Goal: Information Seeking & Learning: Learn about a topic

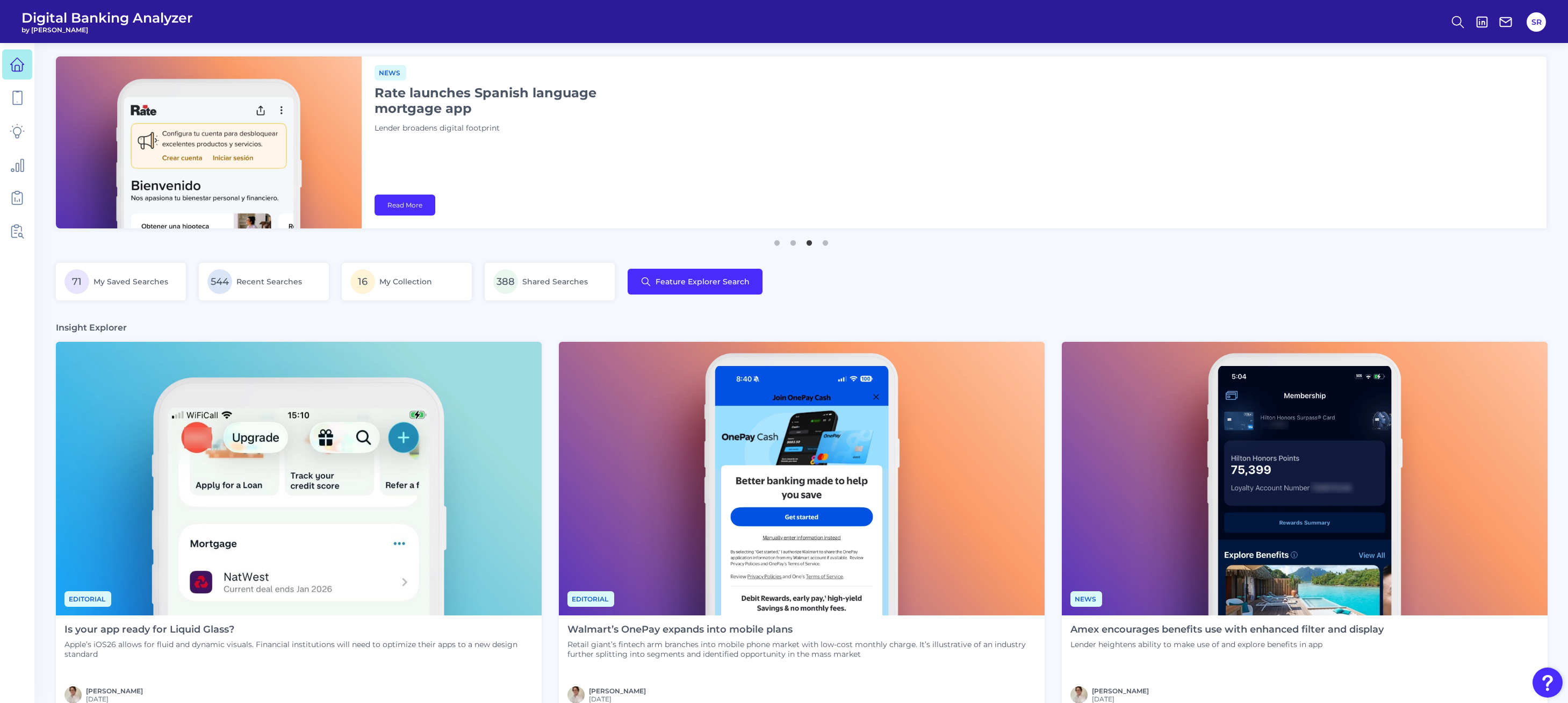
scroll to position [7, 0]
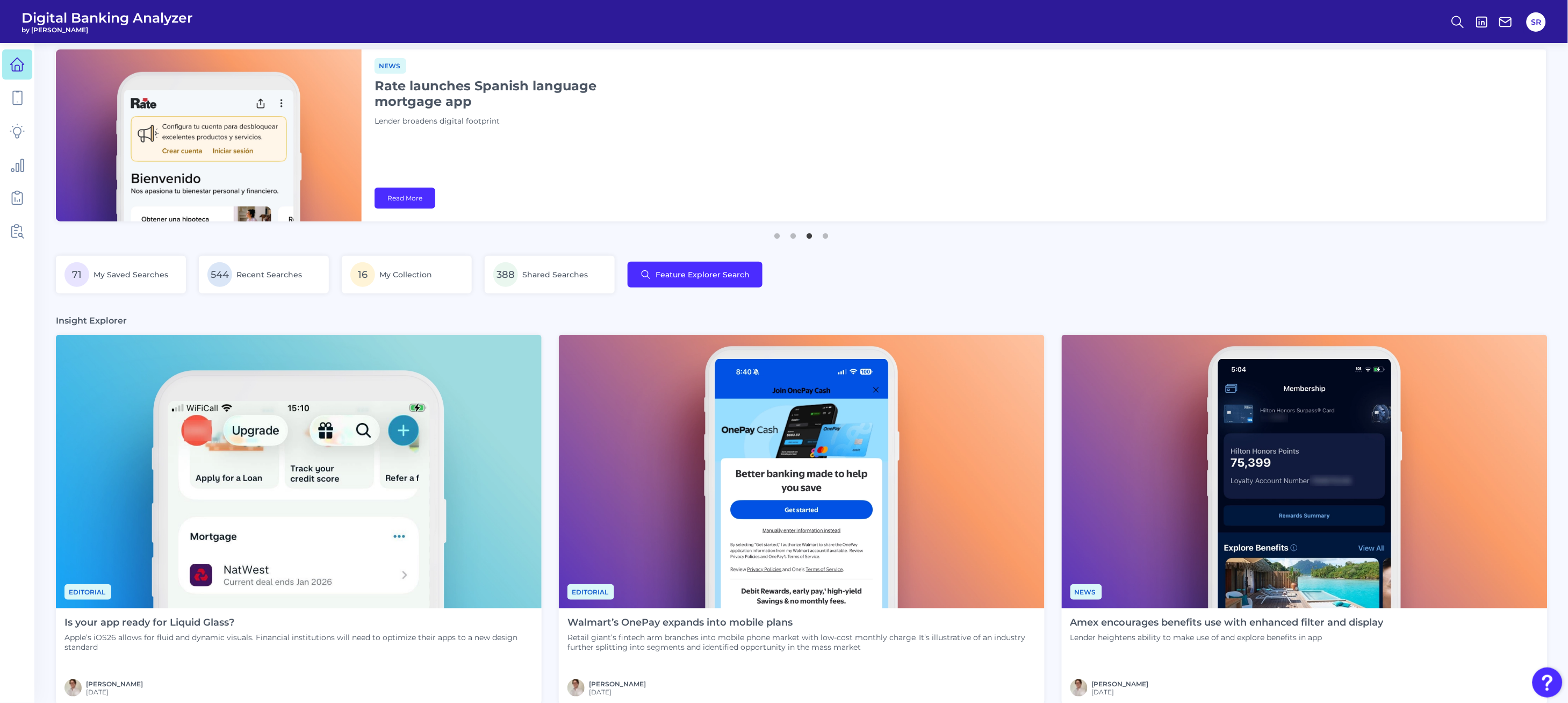
click at [1458, 18] on icon at bounding box center [1457, 22] width 15 height 15
click at [1222, 197] on div "News Rate launches Spanish language mortgage app Lender broadens digital footpr…" at bounding box center [954, 135] width 1186 height 172
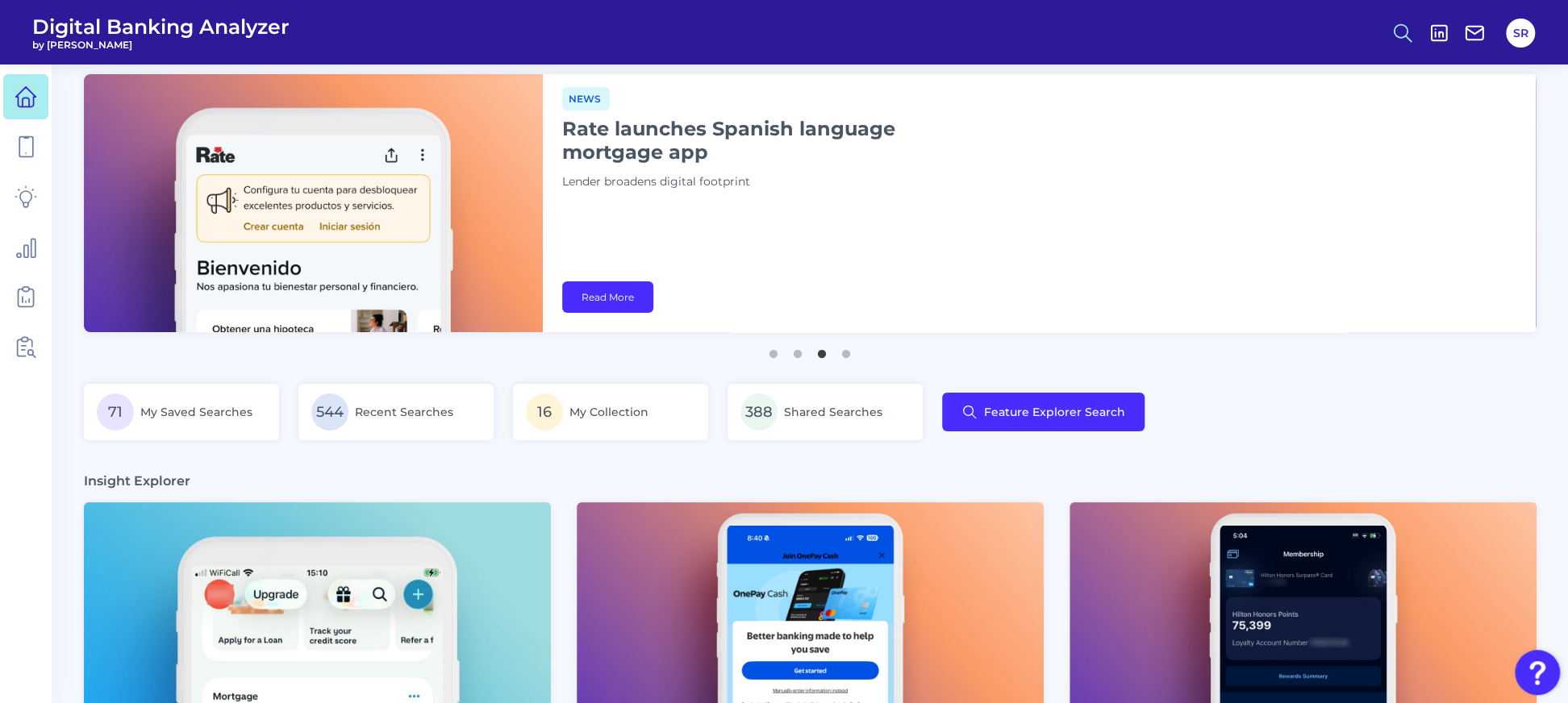
click at [1404, 37] on icon at bounding box center [1402, 33] width 22 height 22
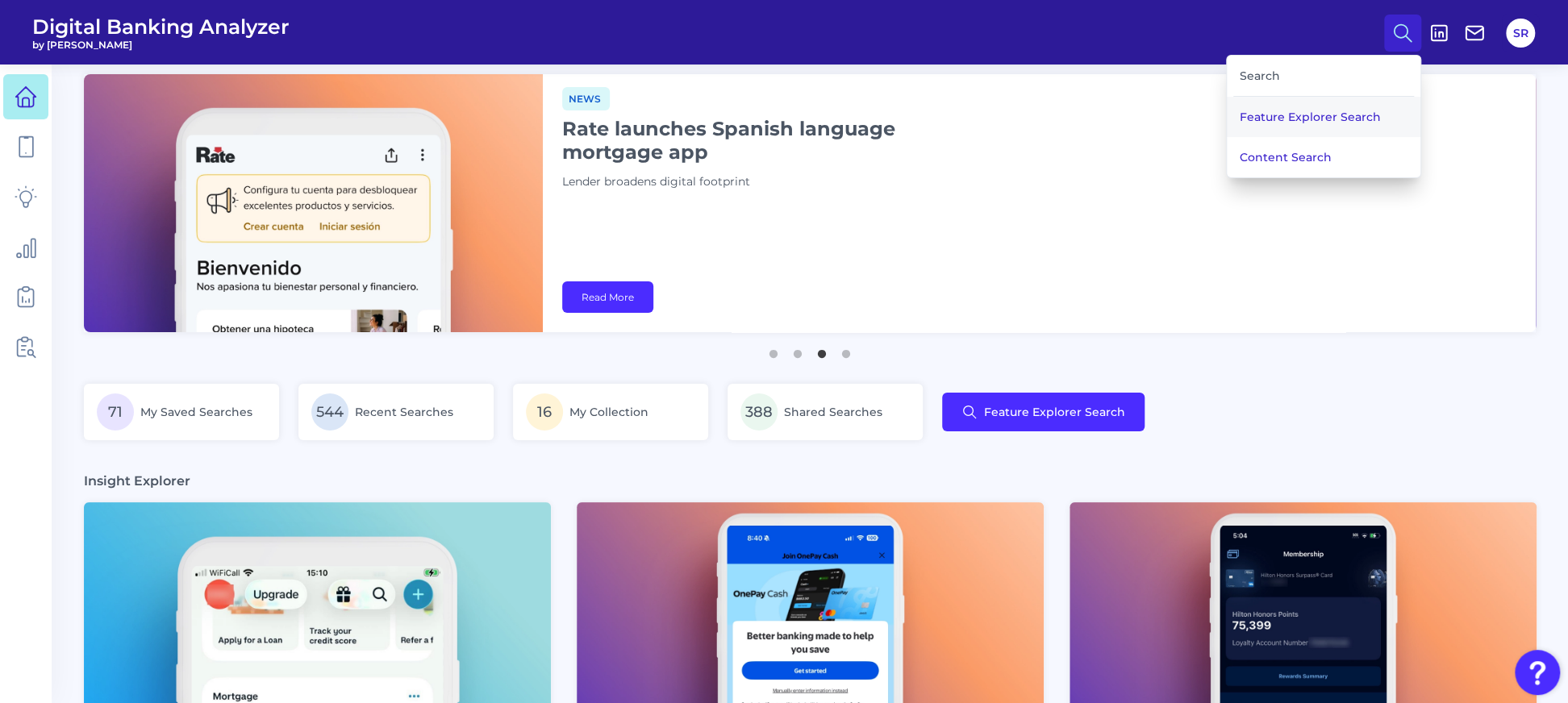
click at [1274, 120] on button "Feature Explorer Search" at bounding box center [1323, 117] width 193 height 41
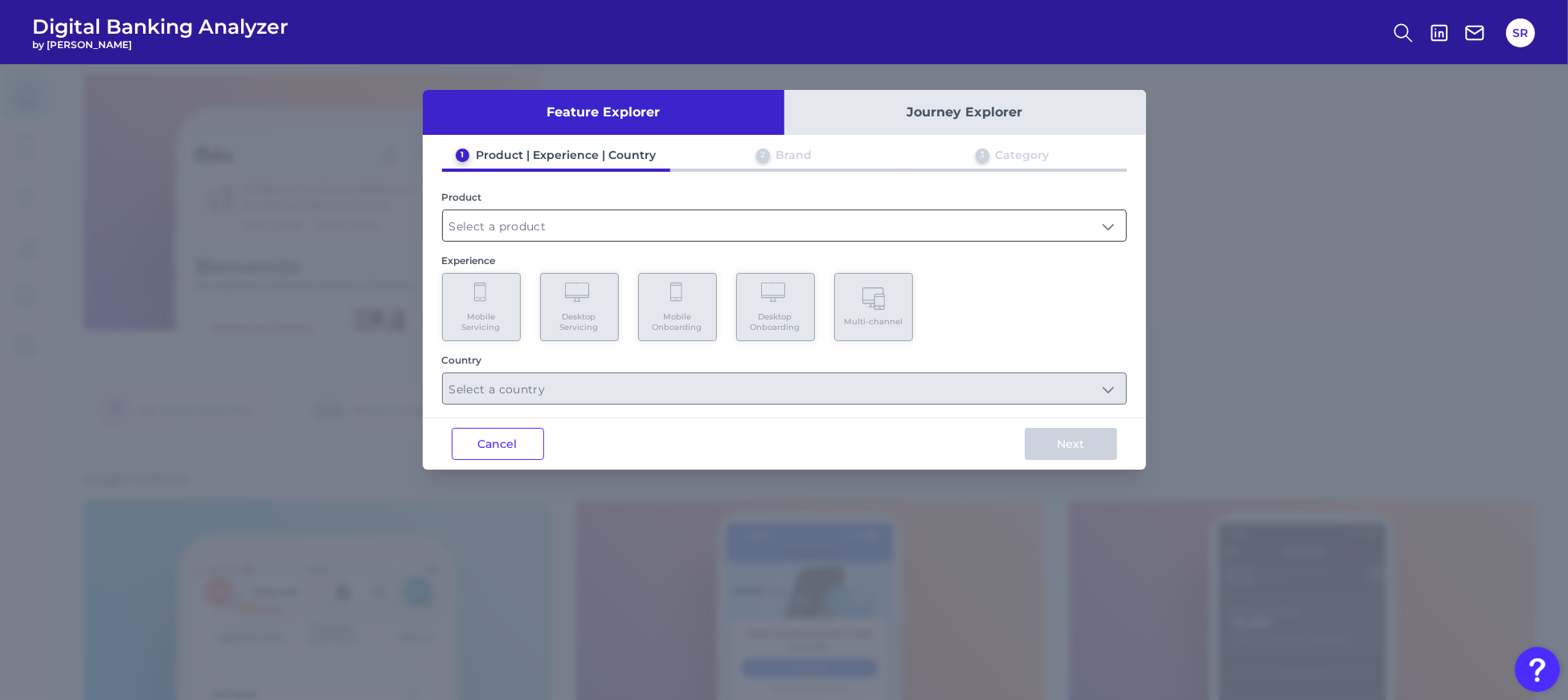
click at [716, 225] on input "text" at bounding box center [784, 226] width 683 height 31
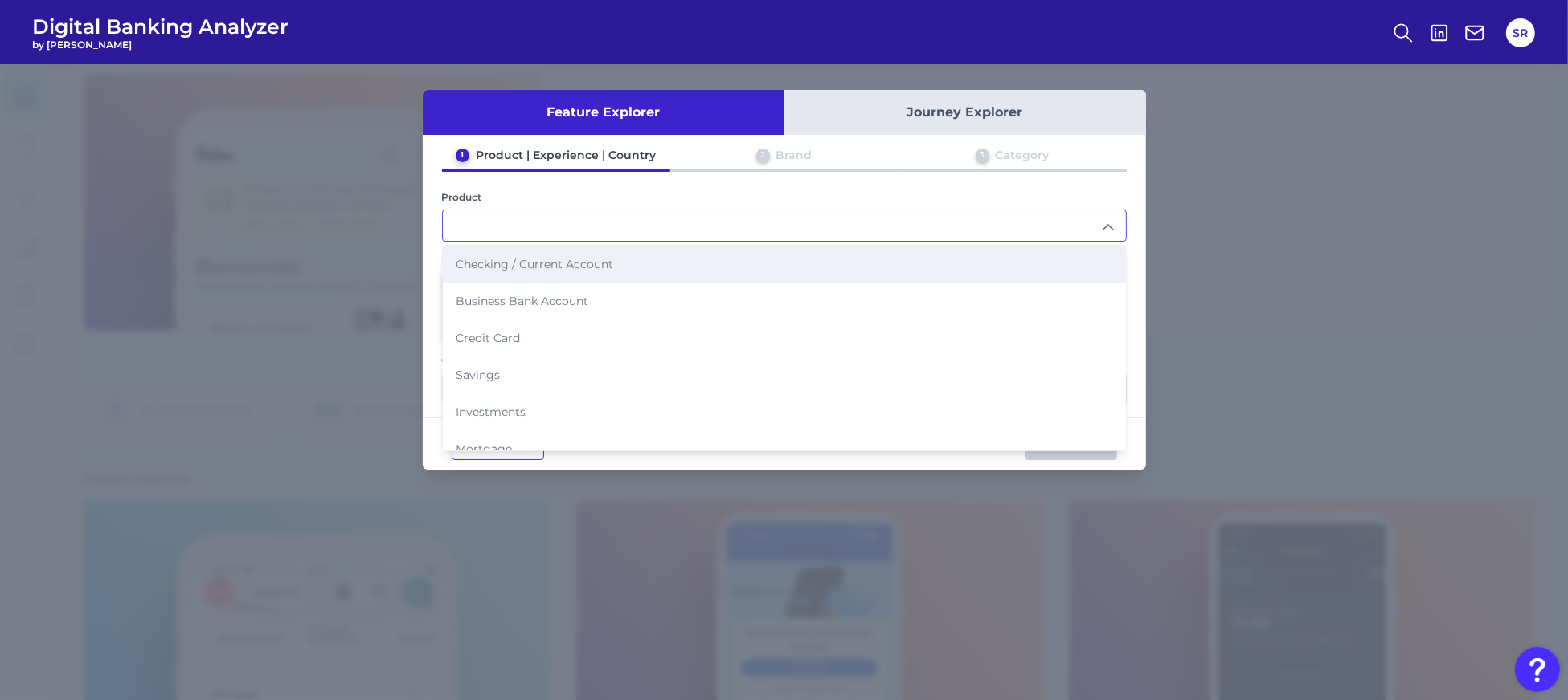
click at [563, 270] on li "Checking / Current Account" at bounding box center [784, 264] width 683 height 37
type input "Checking / Current Account"
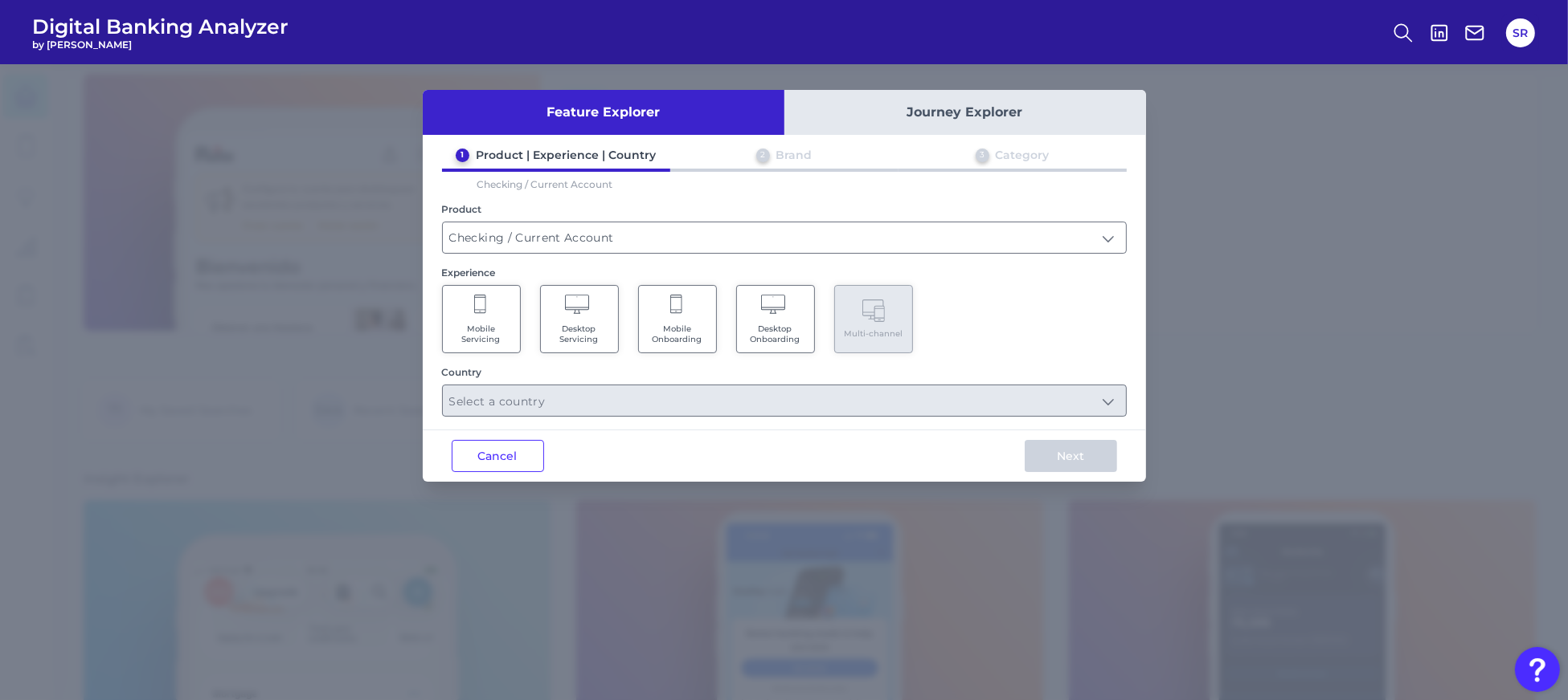
click at [490, 334] on span "Mobile Servicing" at bounding box center [481, 335] width 61 height 21
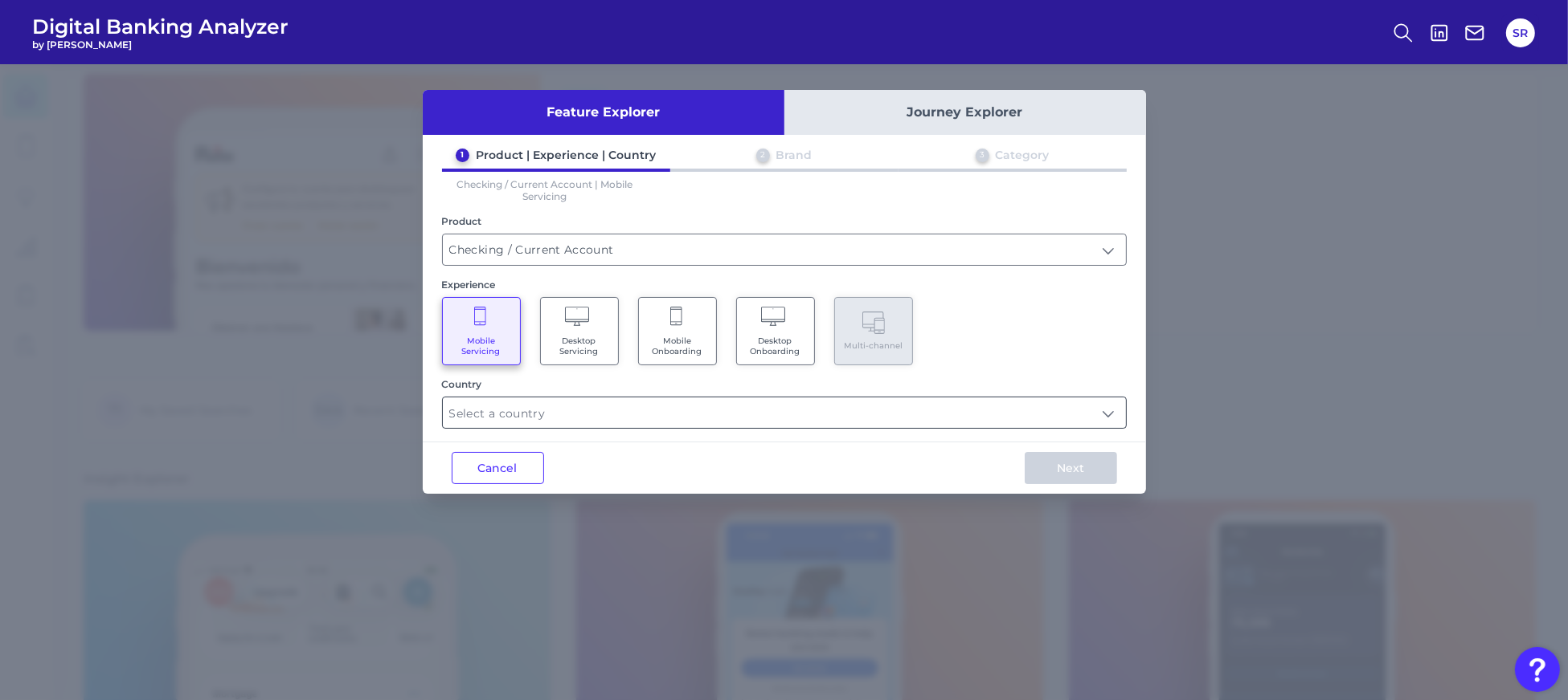
click at [1111, 416] on input "text" at bounding box center [784, 412] width 683 height 31
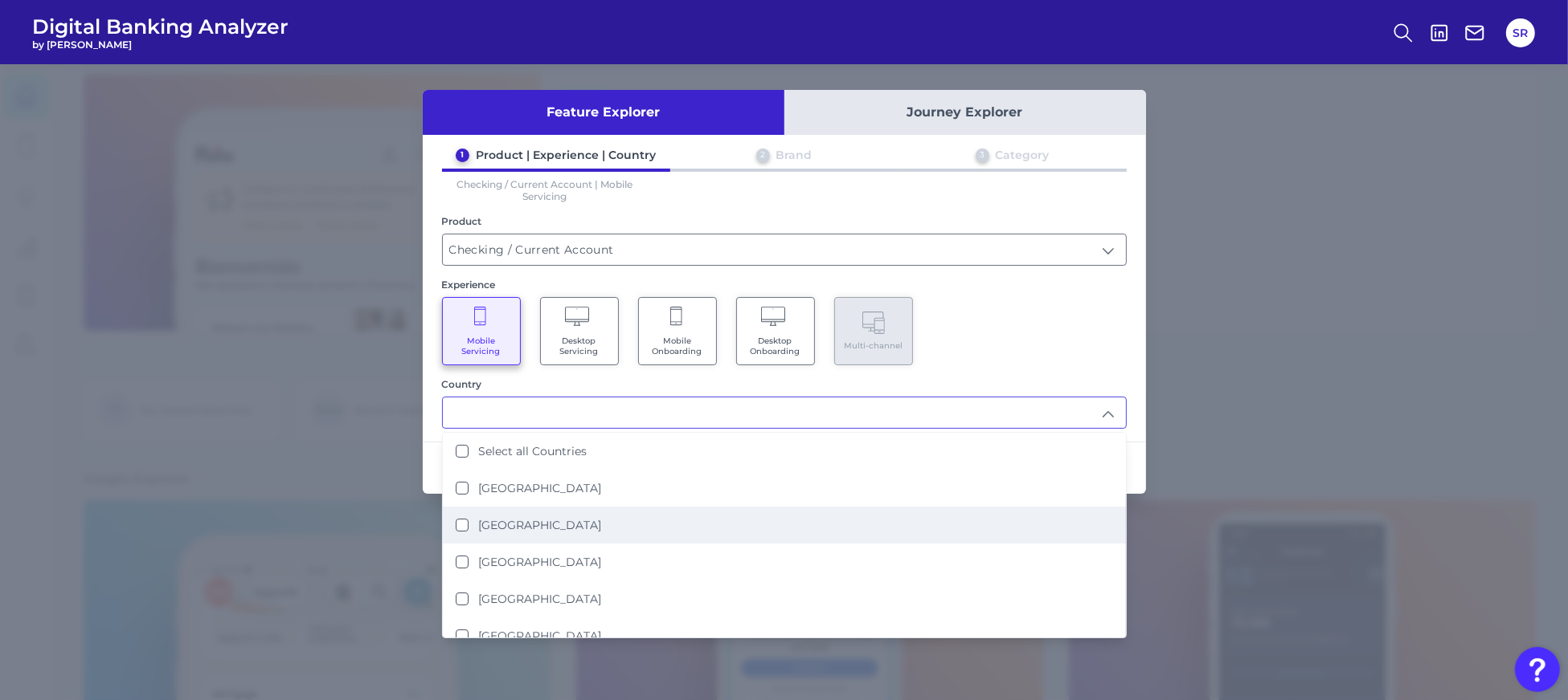
click at [475, 526] on div "[GEOGRAPHIC_DATA]" at bounding box center [528, 525] width 145 height 14
type input "[GEOGRAPHIC_DATA]"
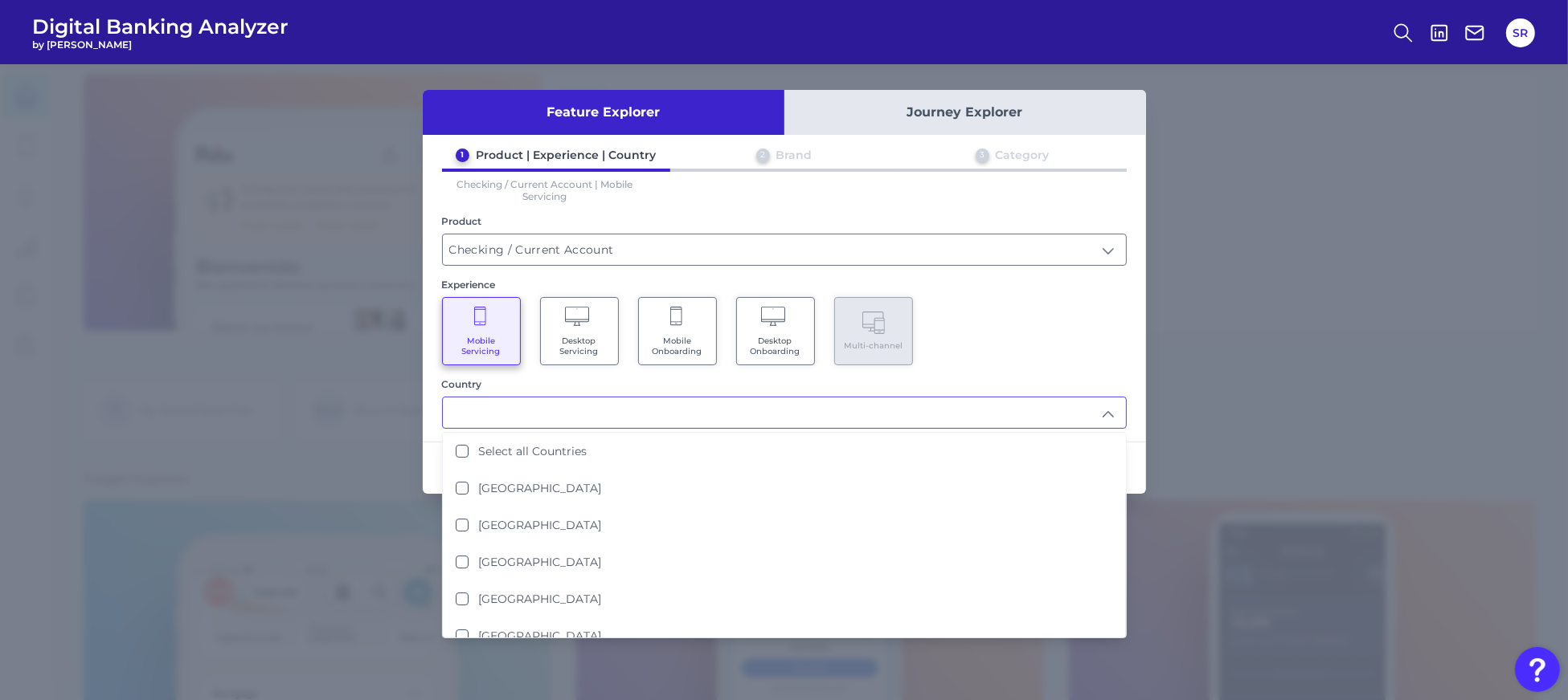
scroll to position [12, 0]
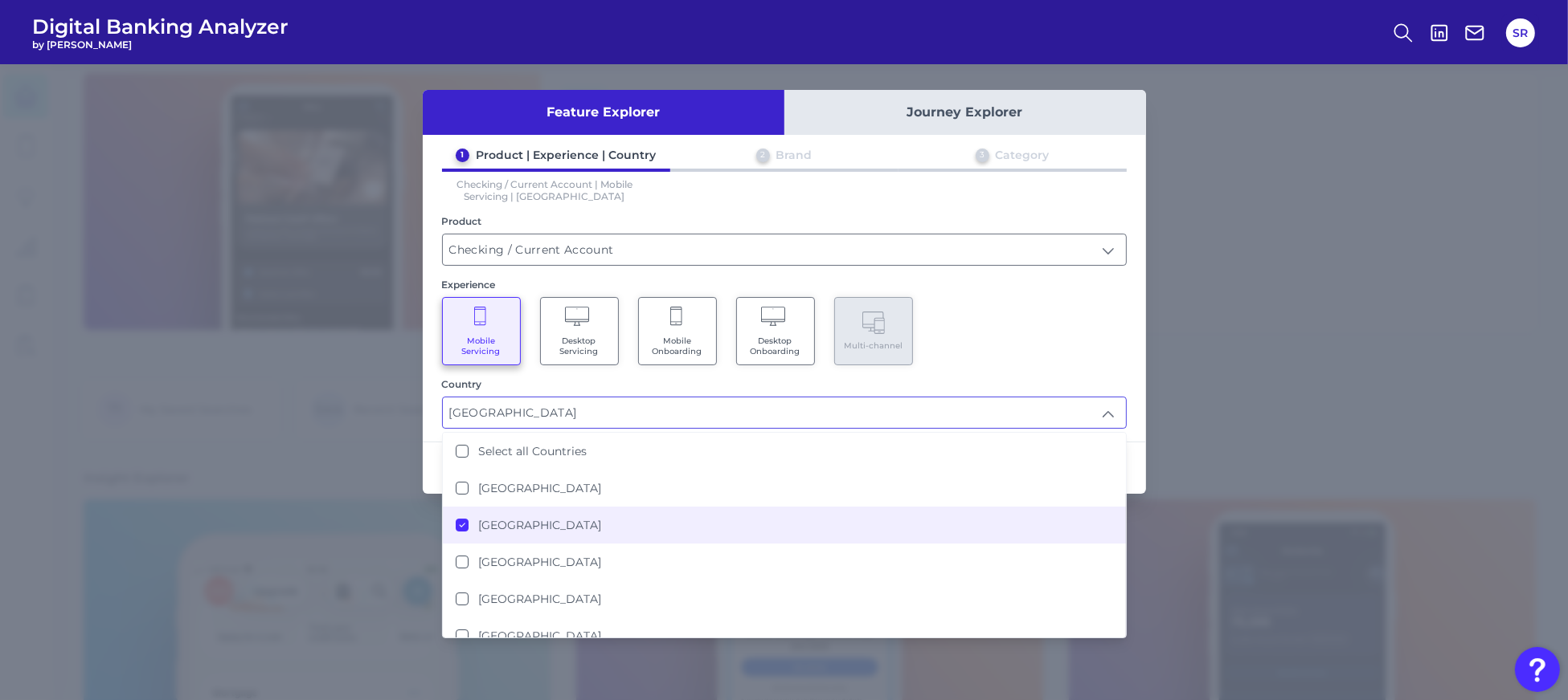
click at [1168, 272] on div "Feature Explorer Journey Explorer 1 Product | Experience | Country 2 Brand 3 Ca…" at bounding box center [784, 382] width 1568 height 636
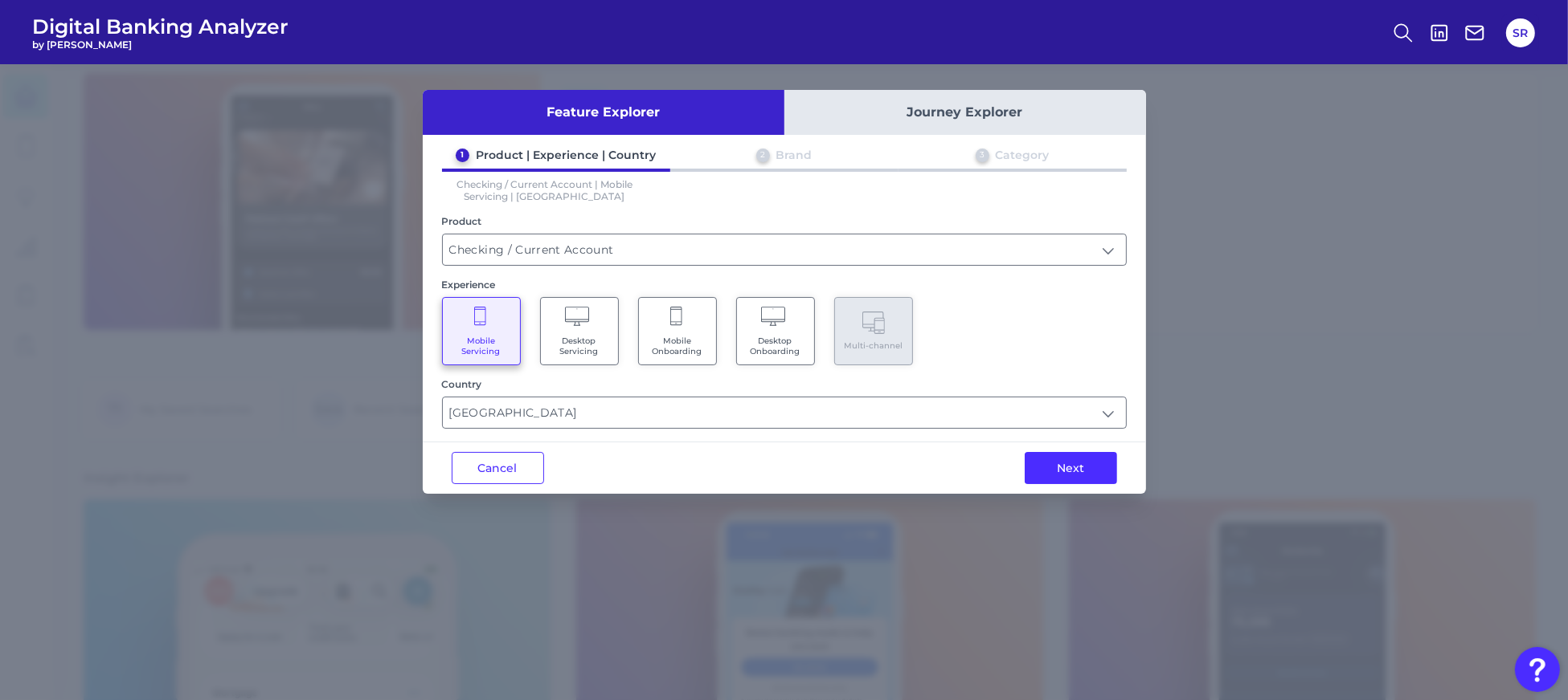
click at [1100, 305] on div "Mobile Servicing Desktop Servicing Mobile Onboarding Desktop Onboarding Multi-c…" at bounding box center [784, 331] width 685 height 68
click at [1068, 458] on button "Next" at bounding box center [1071, 467] width 92 height 32
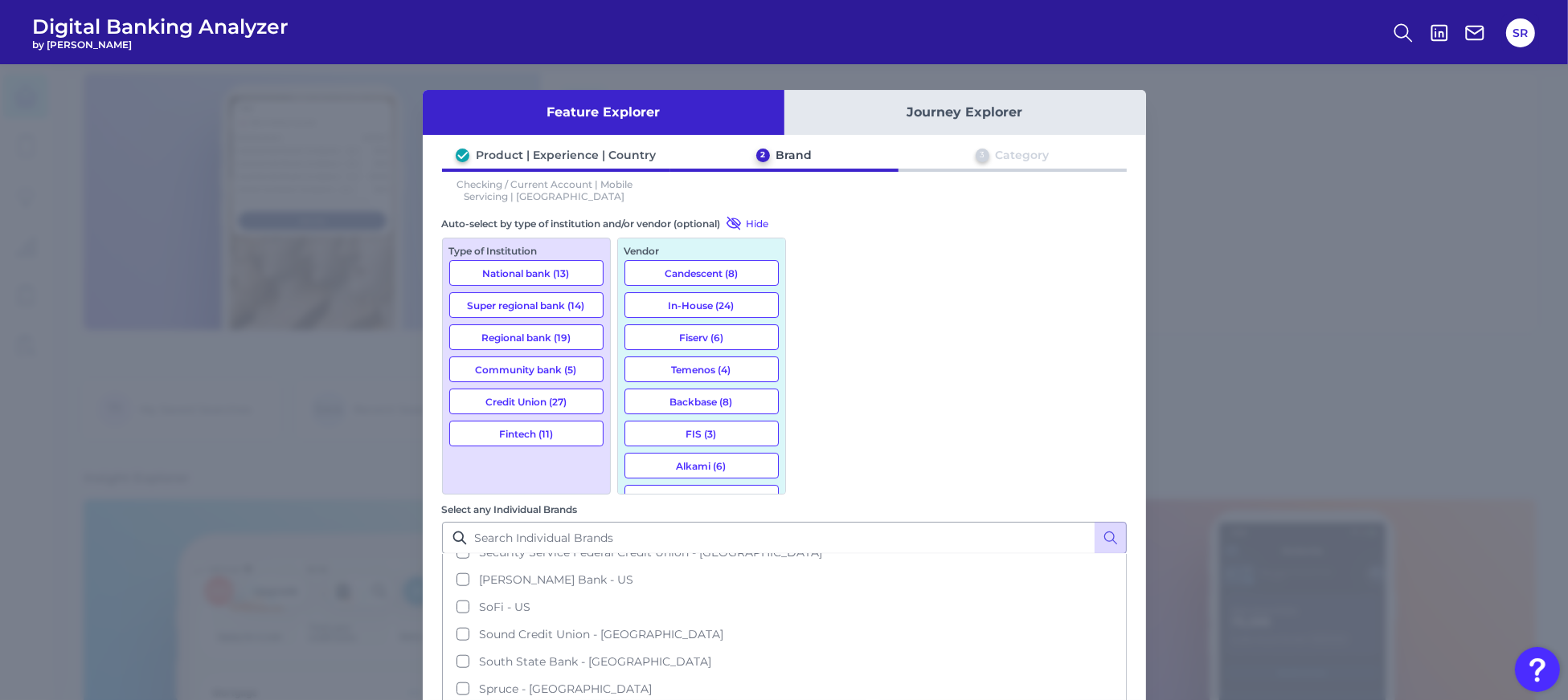
scroll to position [2035, 0]
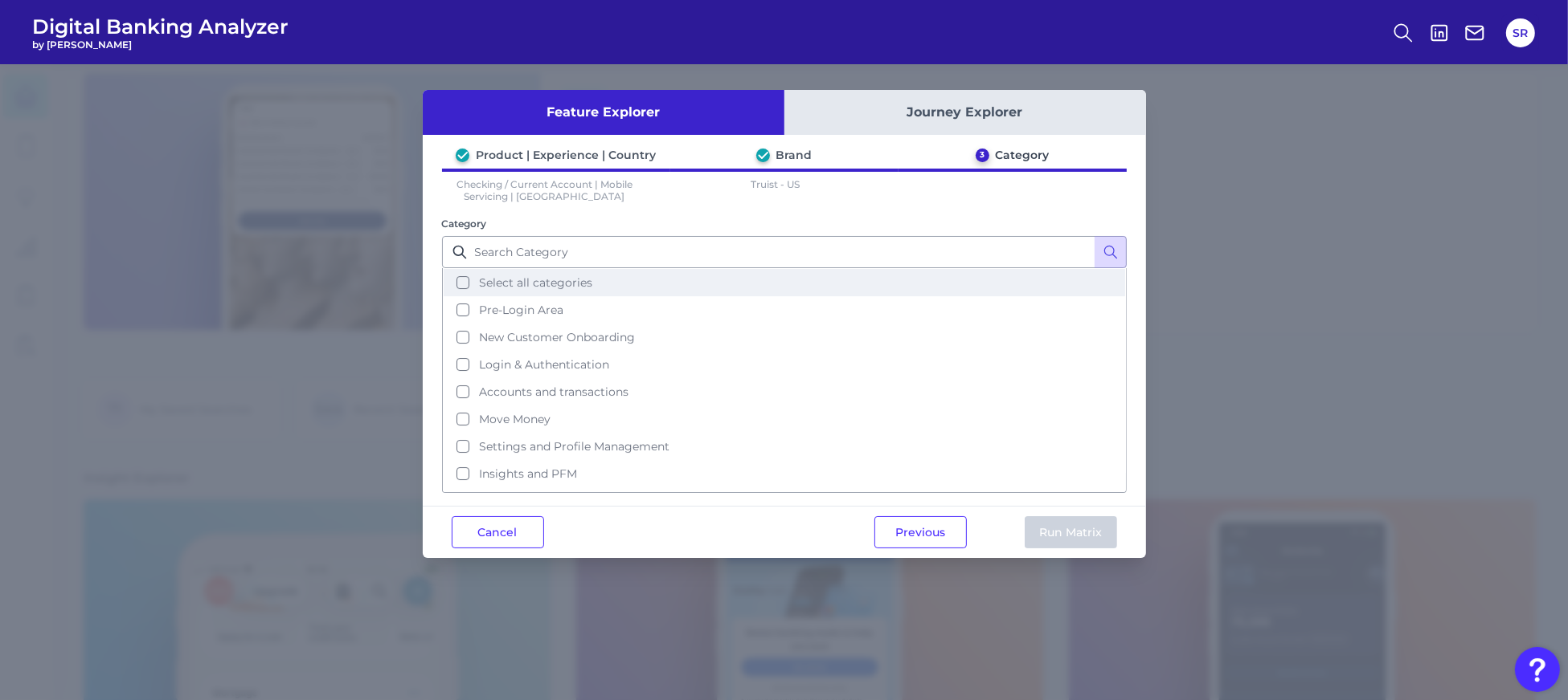
click at [466, 280] on button "Select all categories" at bounding box center [784, 283] width 681 height 27
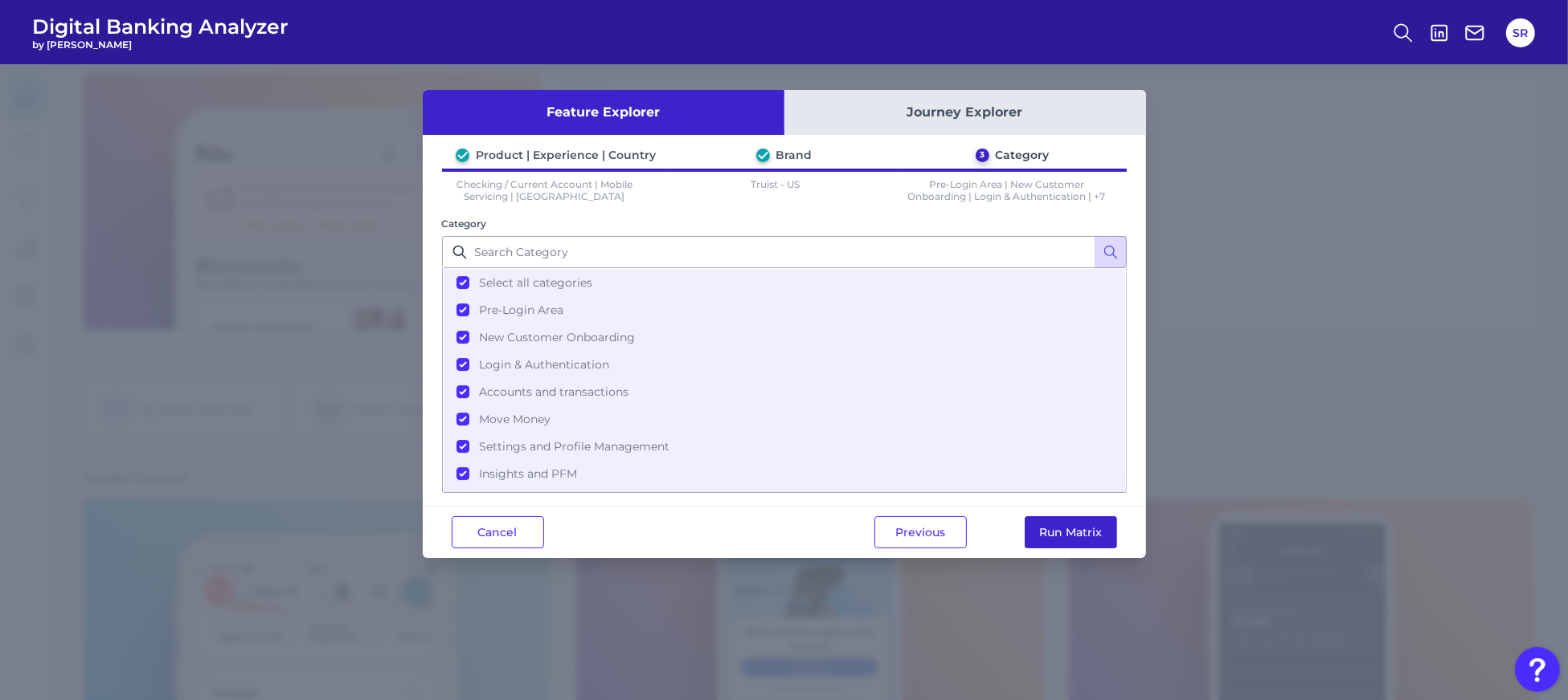
click at [1089, 534] on button "Run Matrix" at bounding box center [1071, 532] width 92 height 32
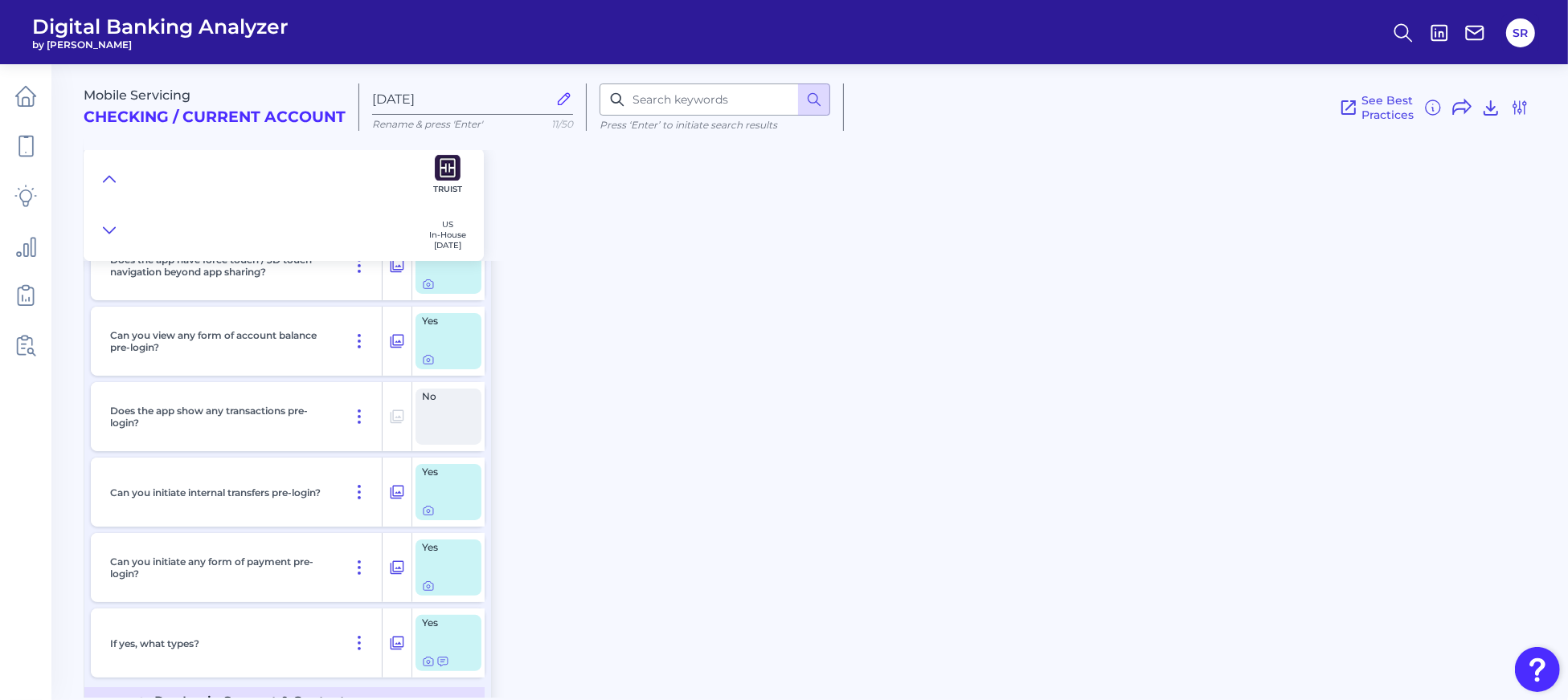
scroll to position [321, 0]
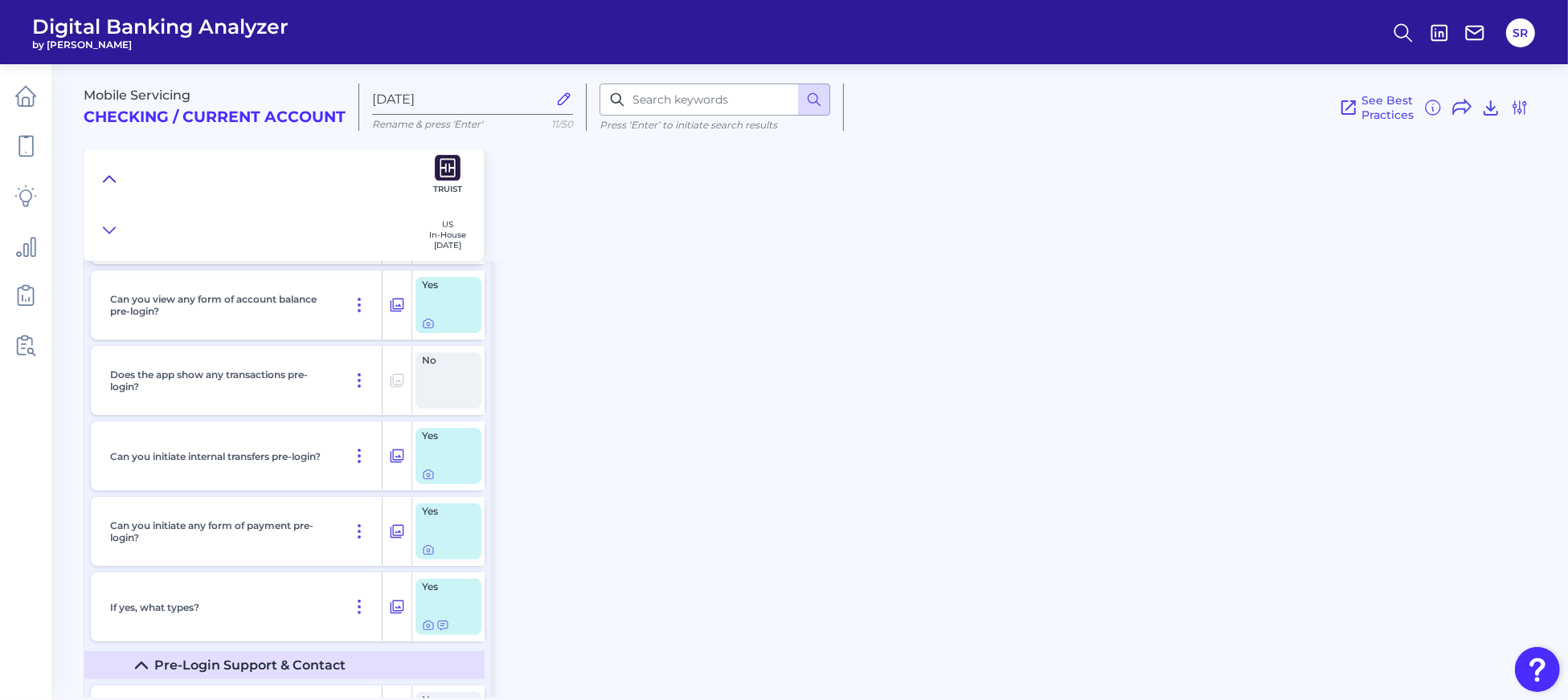
click at [103, 178] on icon at bounding box center [109, 179] width 13 height 16
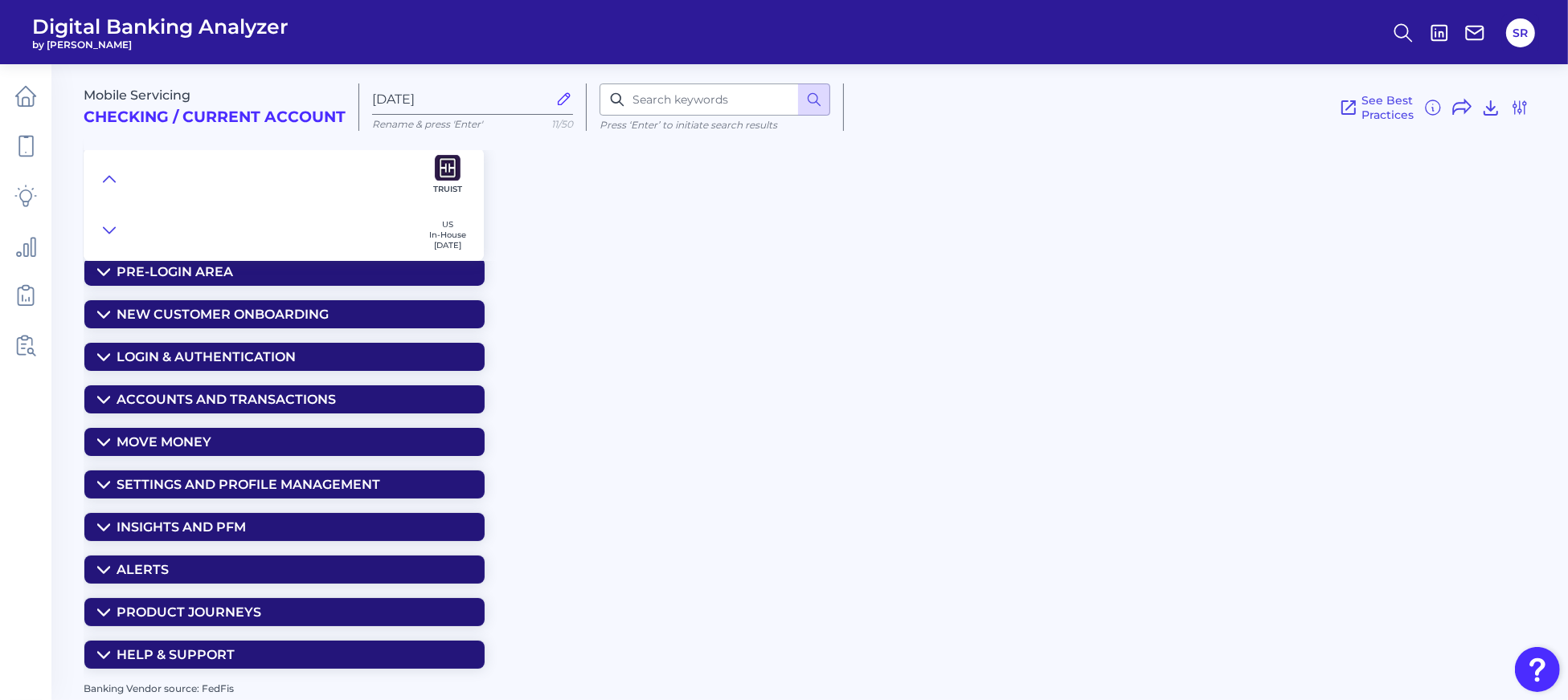
click at [102, 531] on summary "Insights and PFM" at bounding box center [285, 527] width 400 height 28
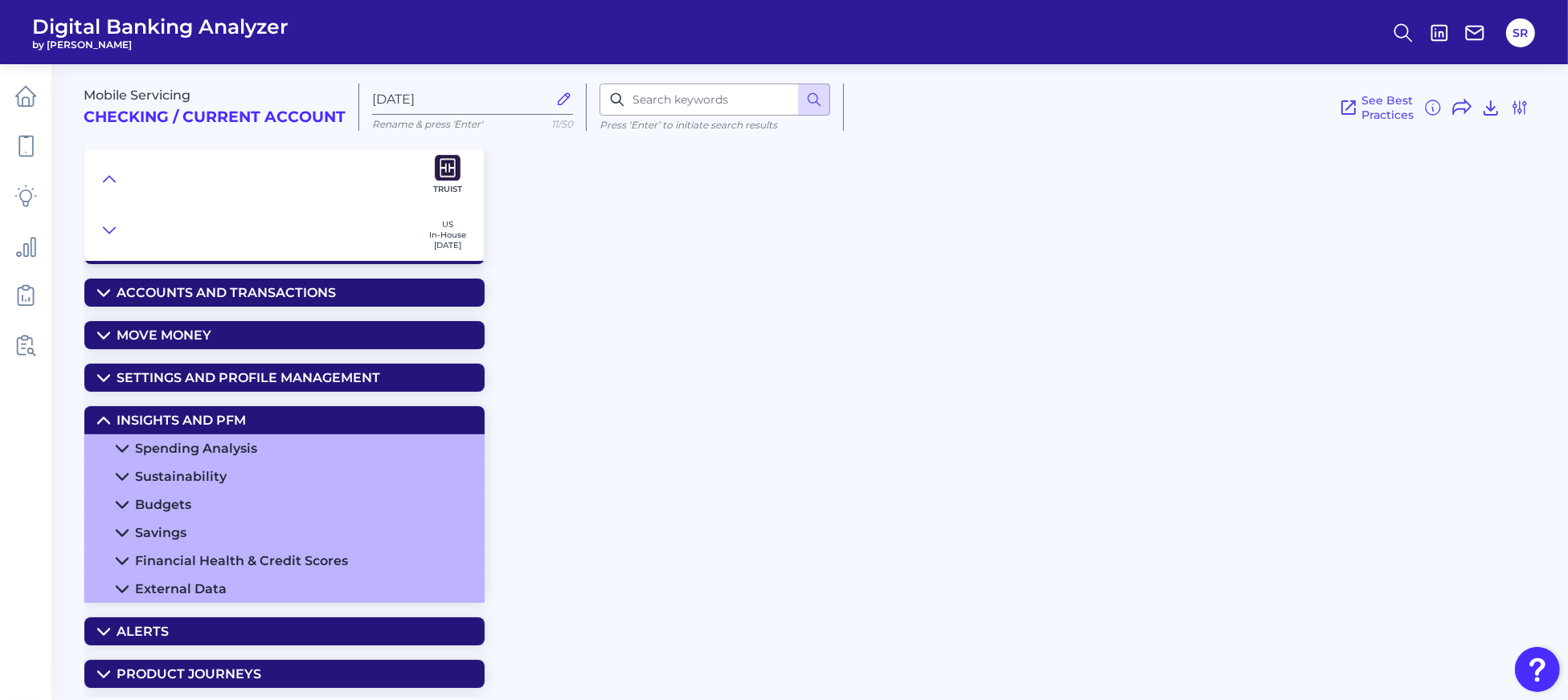
scroll to position [186, 0]
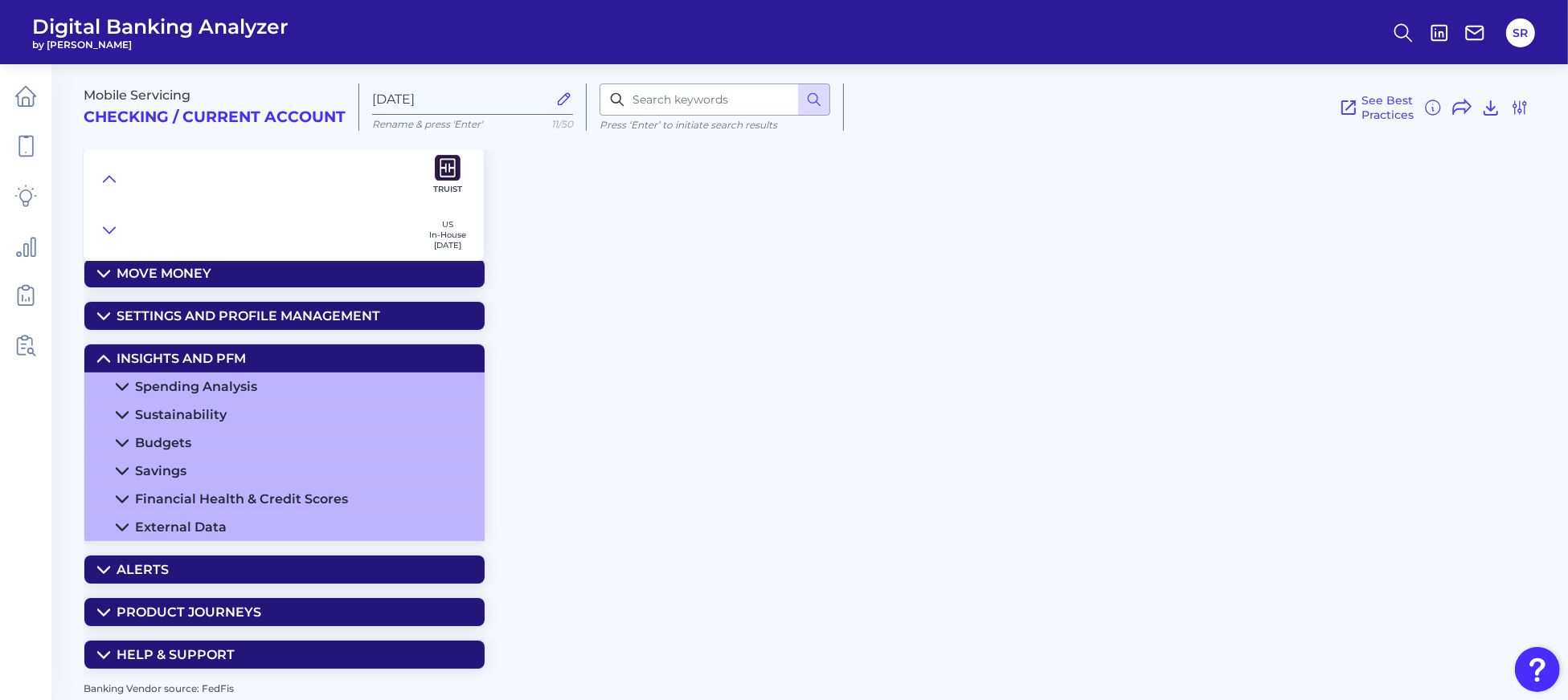
click at [119, 465] on icon at bounding box center [121, 471] width 13 height 12
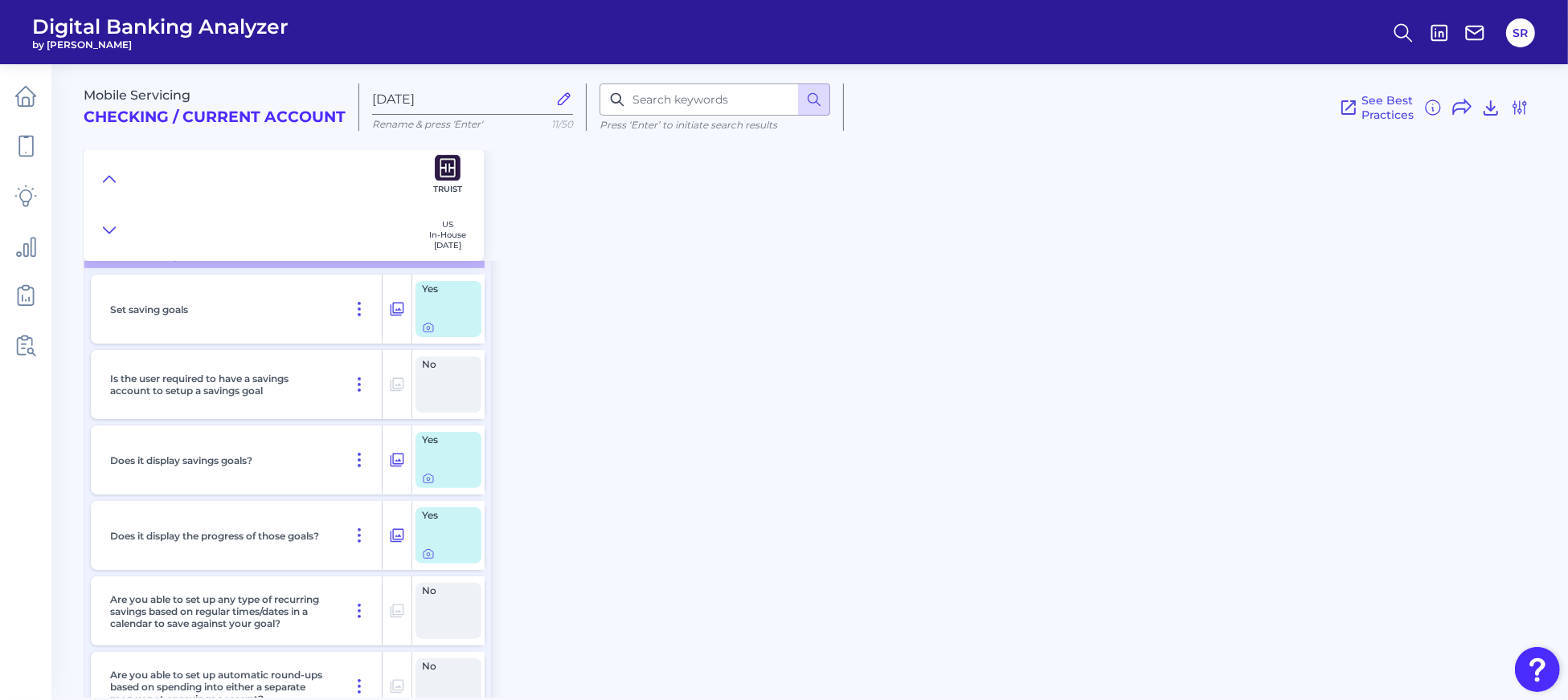
scroll to position [400, 0]
click at [424, 477] on icon at bounding box center [427, 481] width 13 height 12
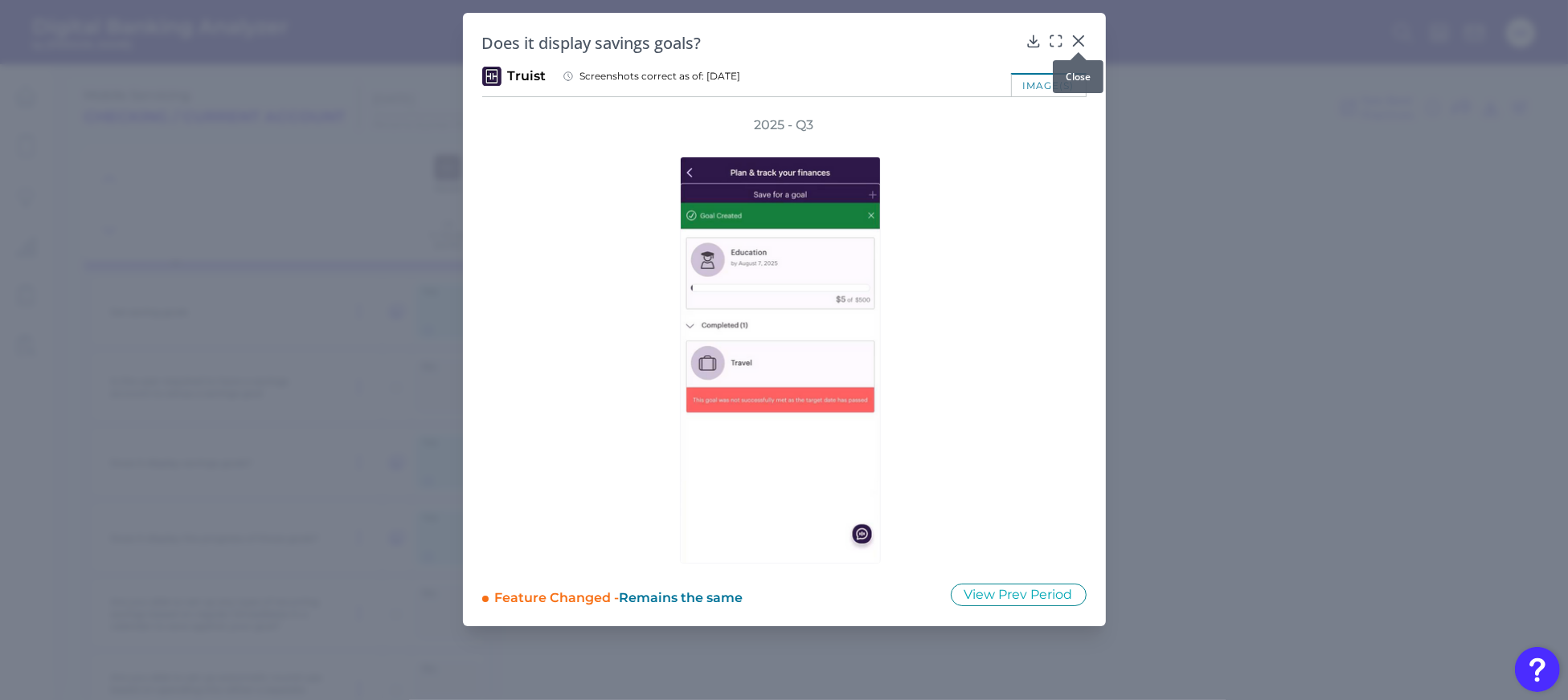
click at [1082, 41] on icon at bounding box center [1078, 40] width 16 height 16
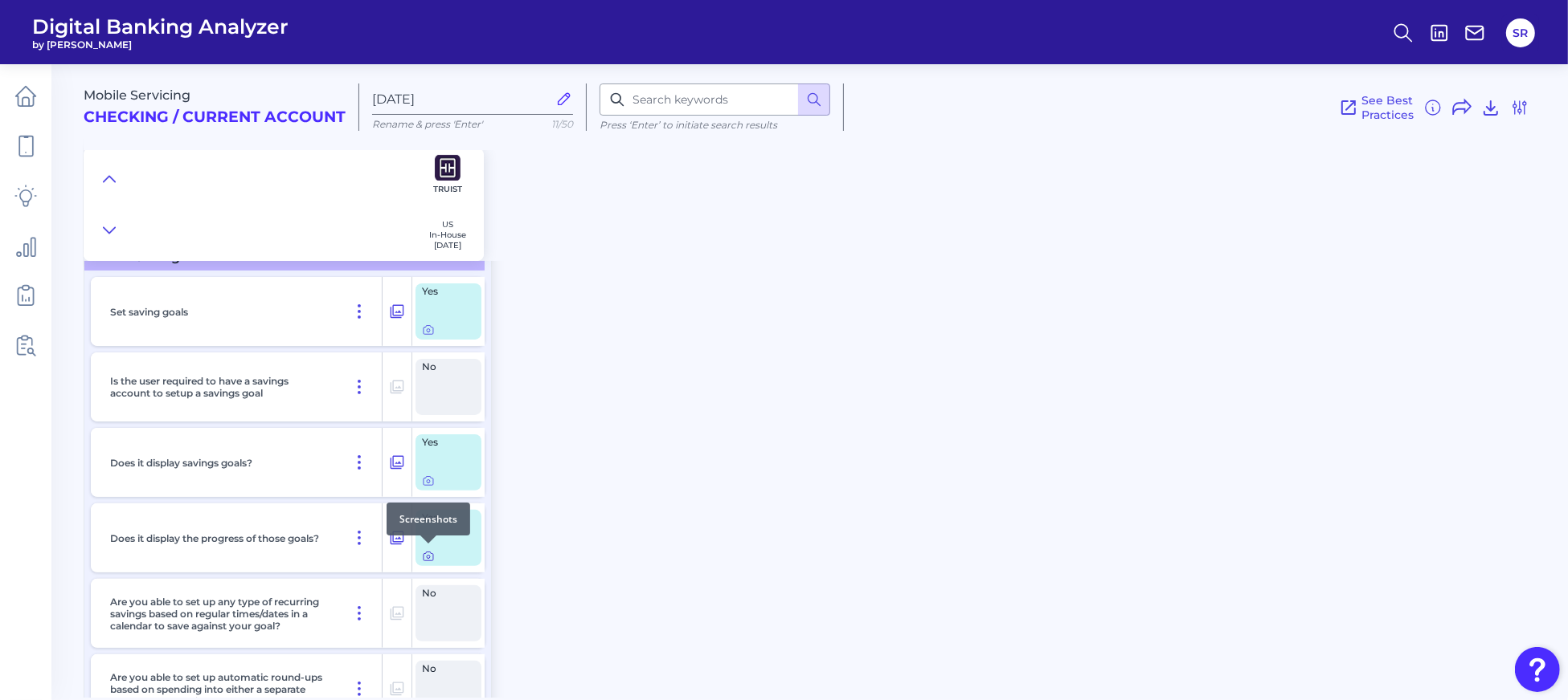
click at [424, 553] on icon at bounding box center [427, 556] width 13 height 12
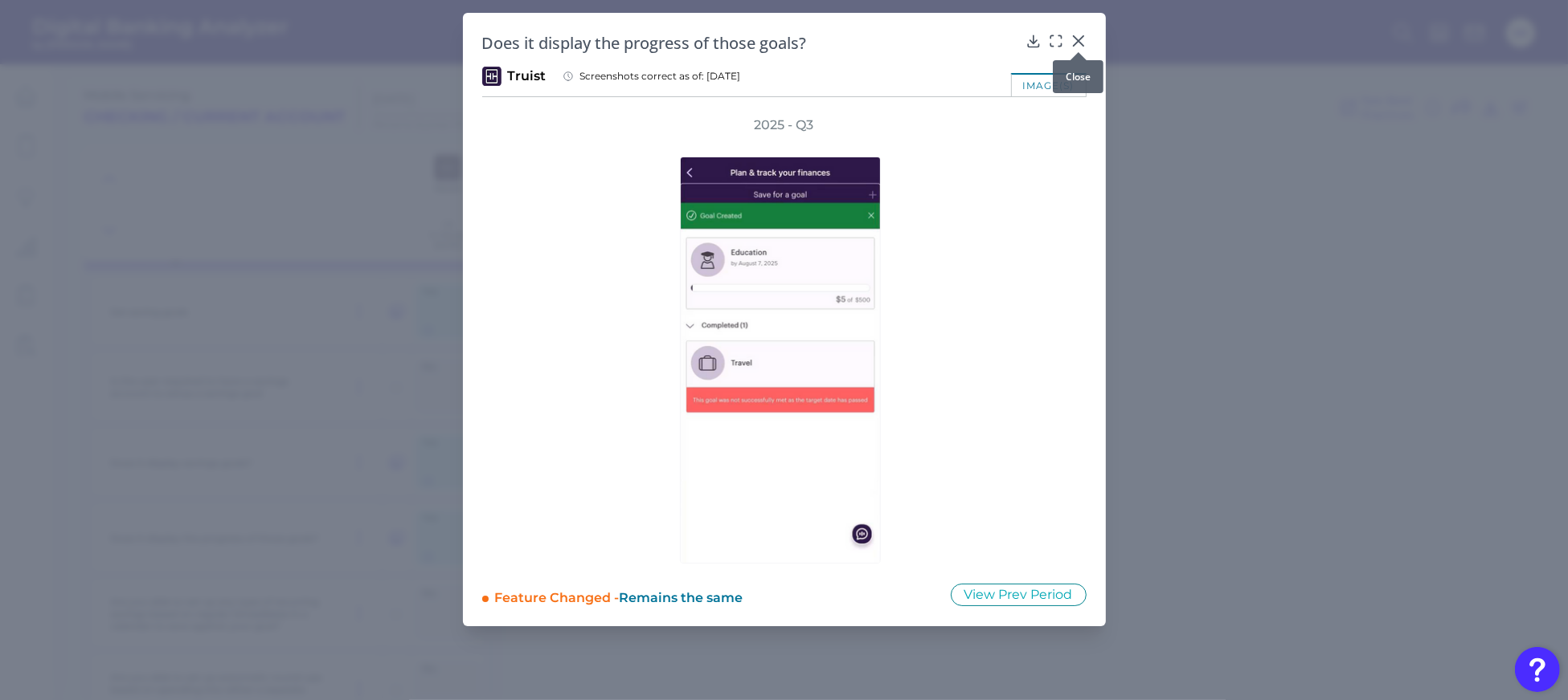
click at [1076, 41] on icon at bounding box center [1077, 41] width 10 height 10
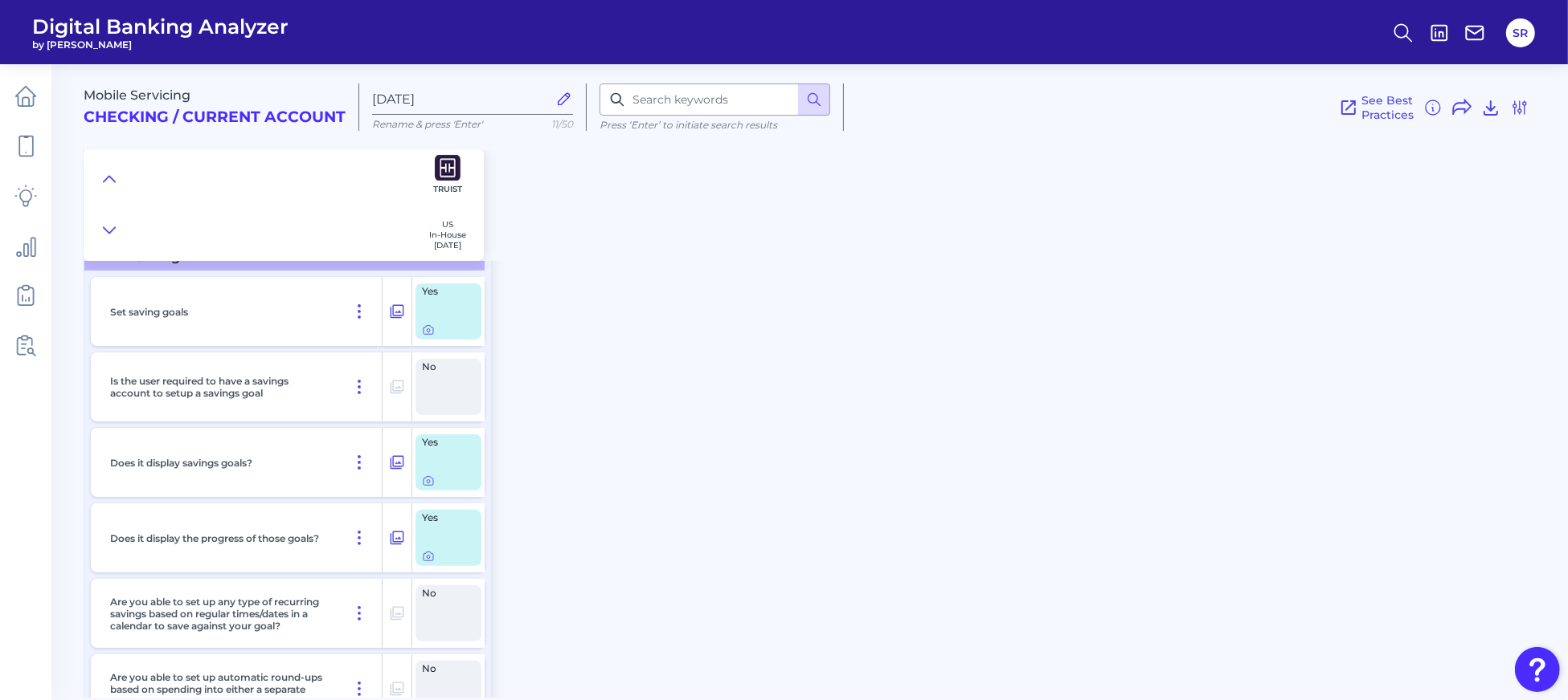
click at [59, 338] on main "Mobile Servicing Checking / Current Account [DATE] Rename & press 'Enter' 11/50…" at bounding box center [784, 350] width 1568 height 700
click at [1531, 100] on div "Mobile Servicing Checking / Current Account [DATE] Rename & press 'Enter' 11/50…" at bounding box center [822, 100] width 1478 height 99
click at [1514, 105] on icon at bounding box center [1519, 108] width 19 height 19
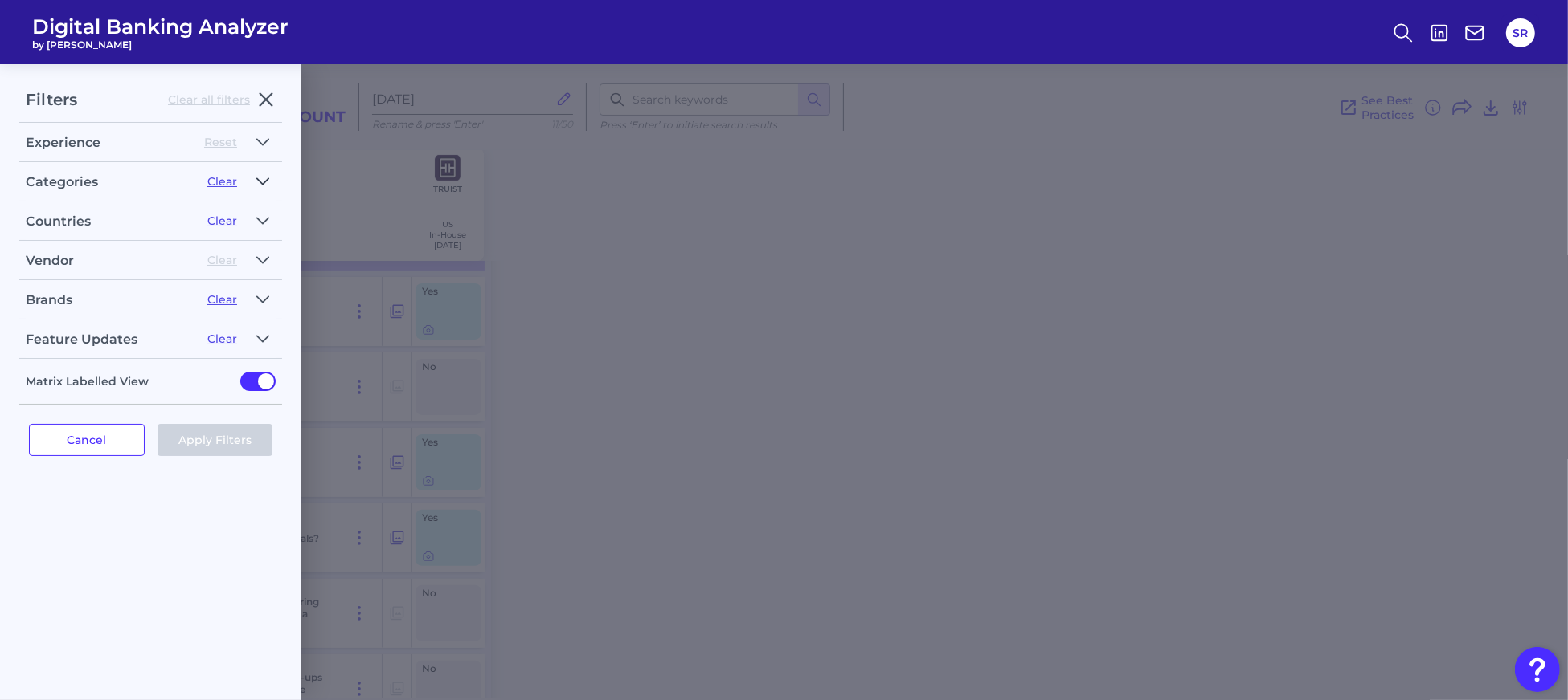
click at [269, 178] on button "button" at bounding box center [263, 181] width 26 height 26
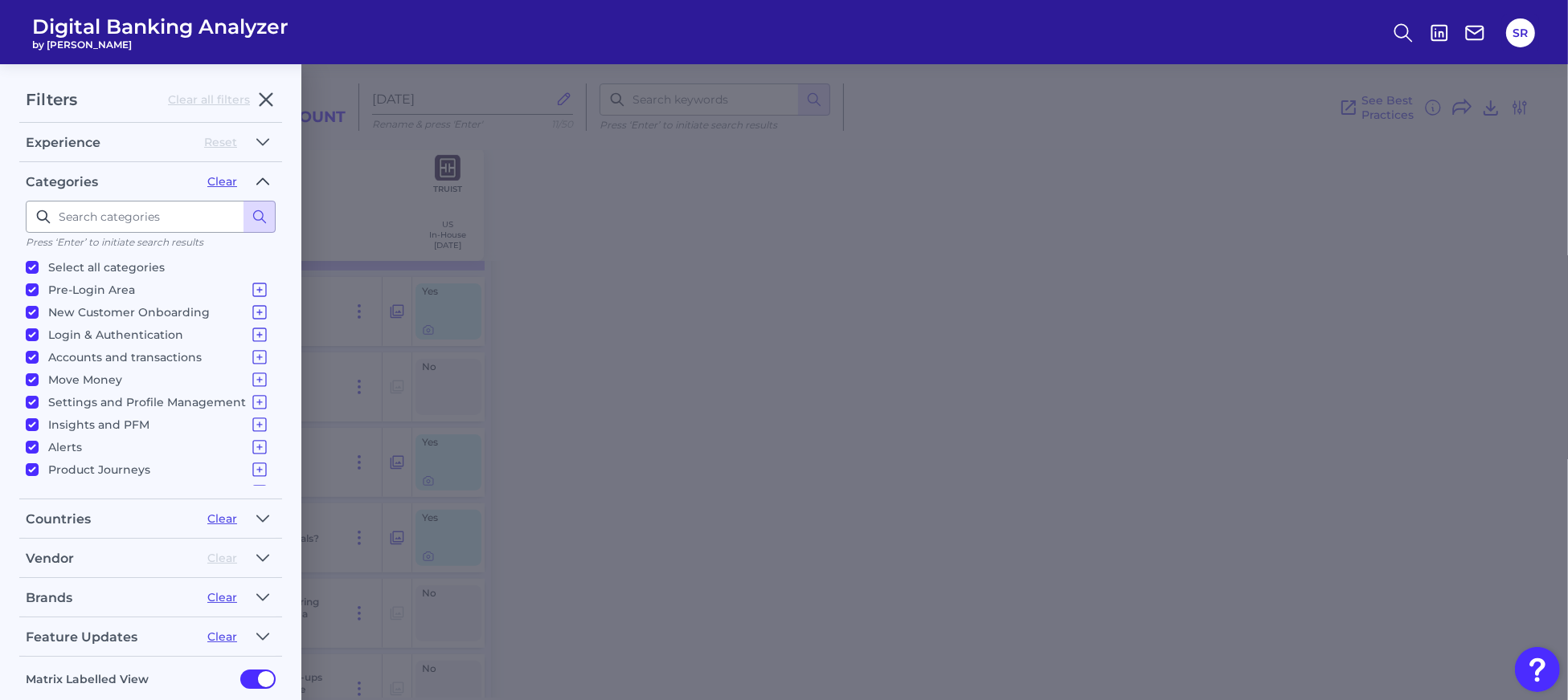
click at [268, 178] on icon "button" at bounding box center [262, 182] width 13 height 19
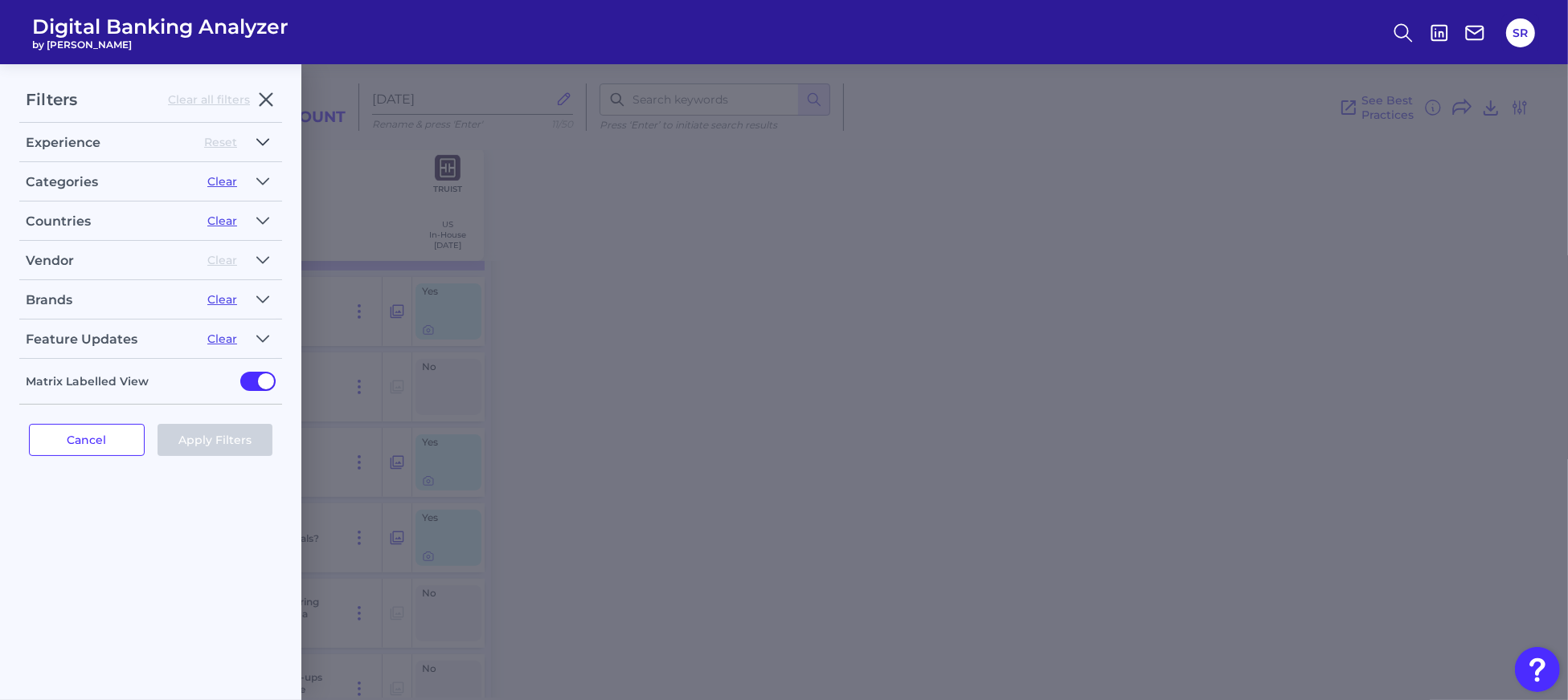
click at [264, 138] on icon "button" at bounding box center [262, 142] width 13 height 19
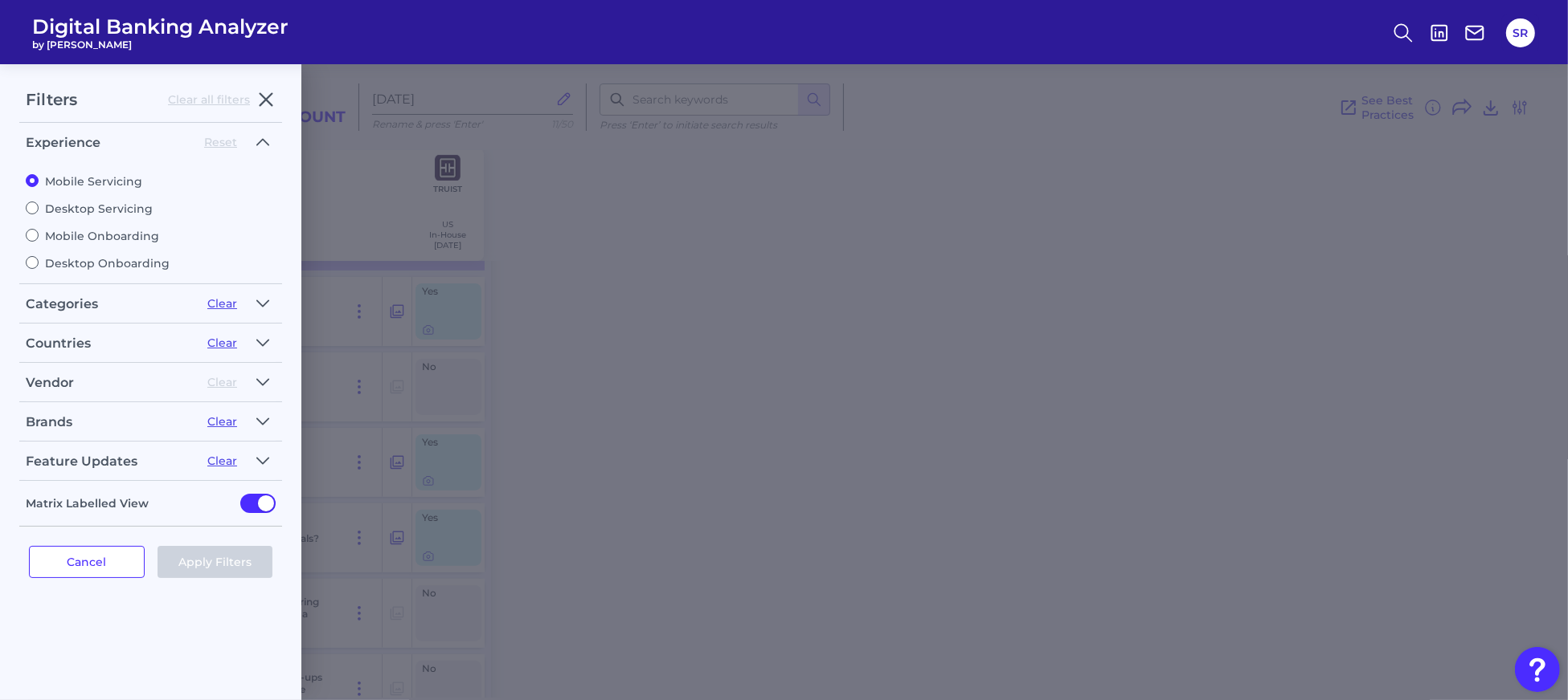
click at [110, 239] on label "Mobile Onboarding" at bounding box center [151, 236] width 250 height 14
click at [38, 239] on input "Mobile Onboarding" at bounding box center [32, 235] width 13 height 12
radio input "true"
click at [224, 561] on button "Apply Filters" at bounding box center [215, 562] width 115 height 32
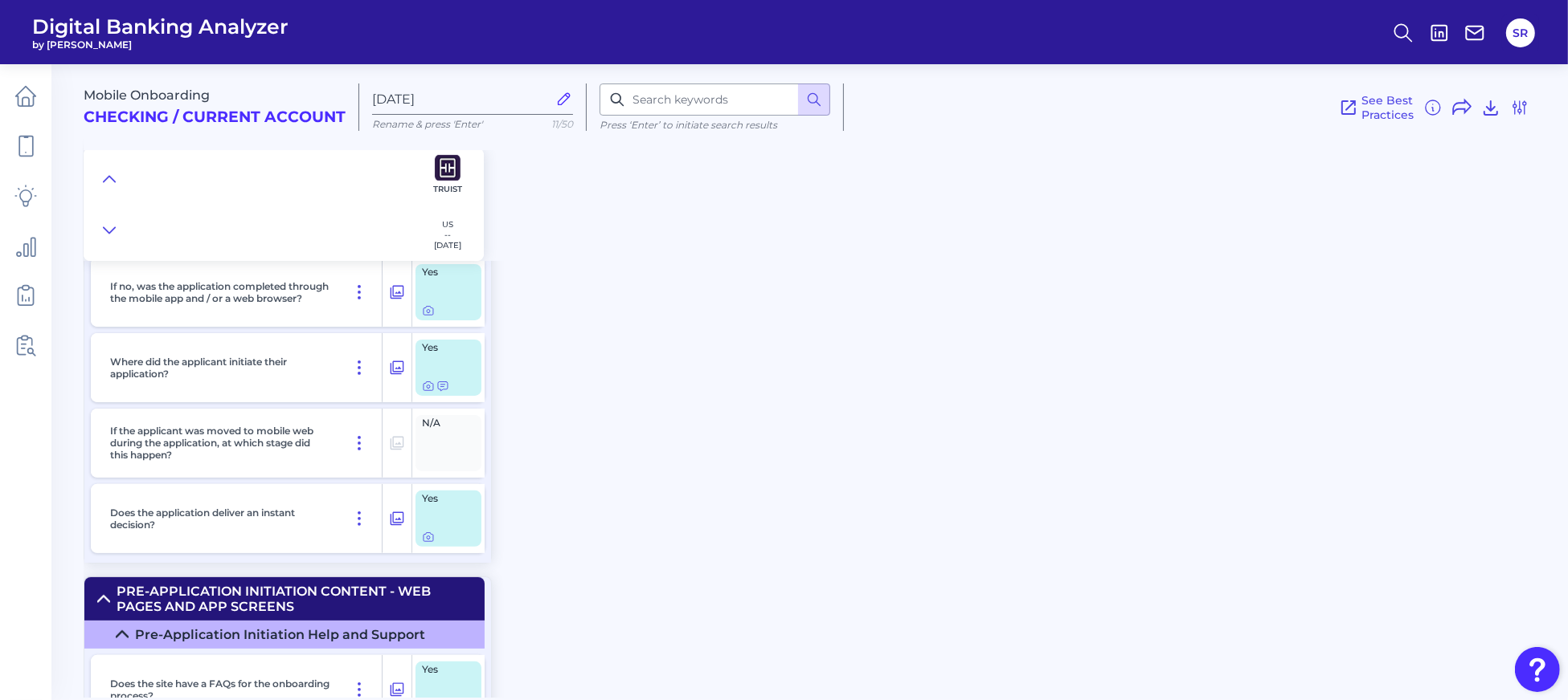
scroll to position [0, 0]
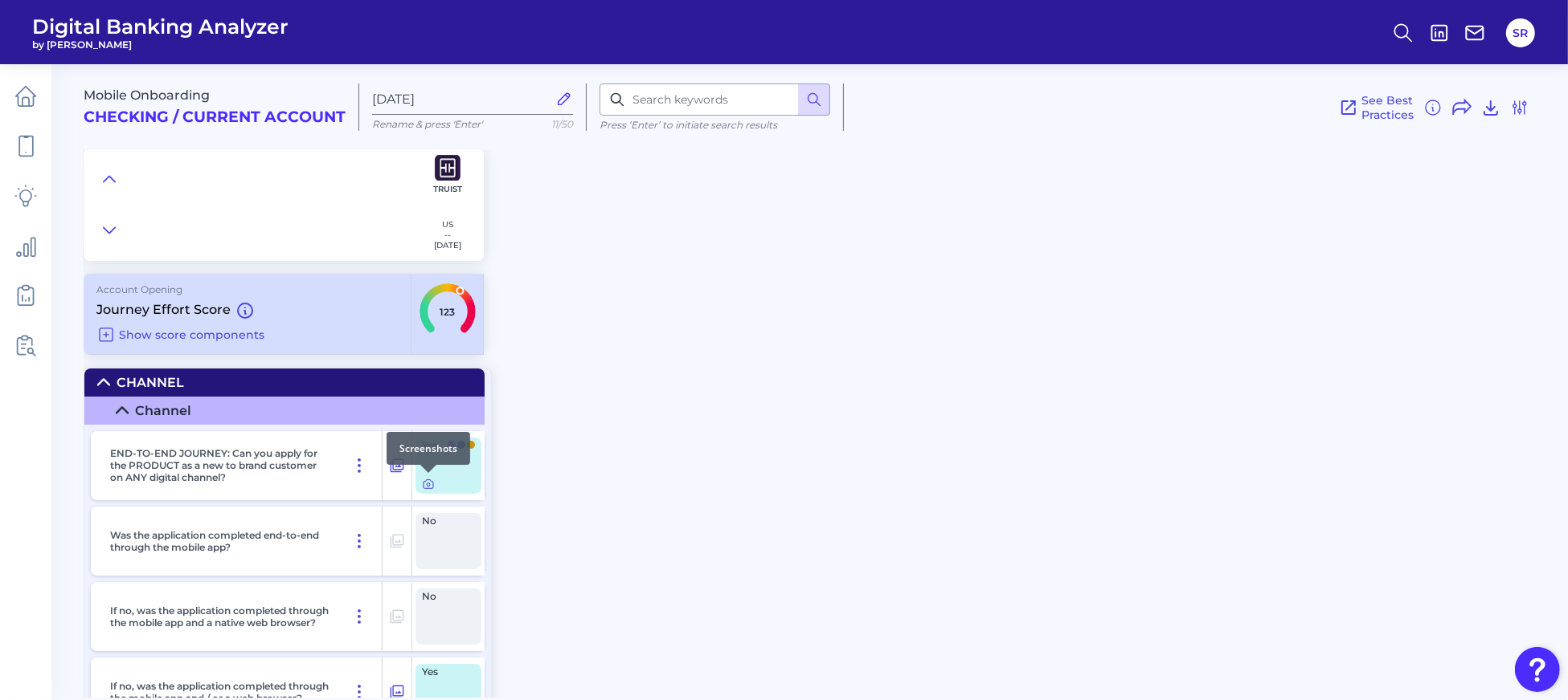
click at [429, 485] on icon at bounding box center [428, 485] width 3 height 3
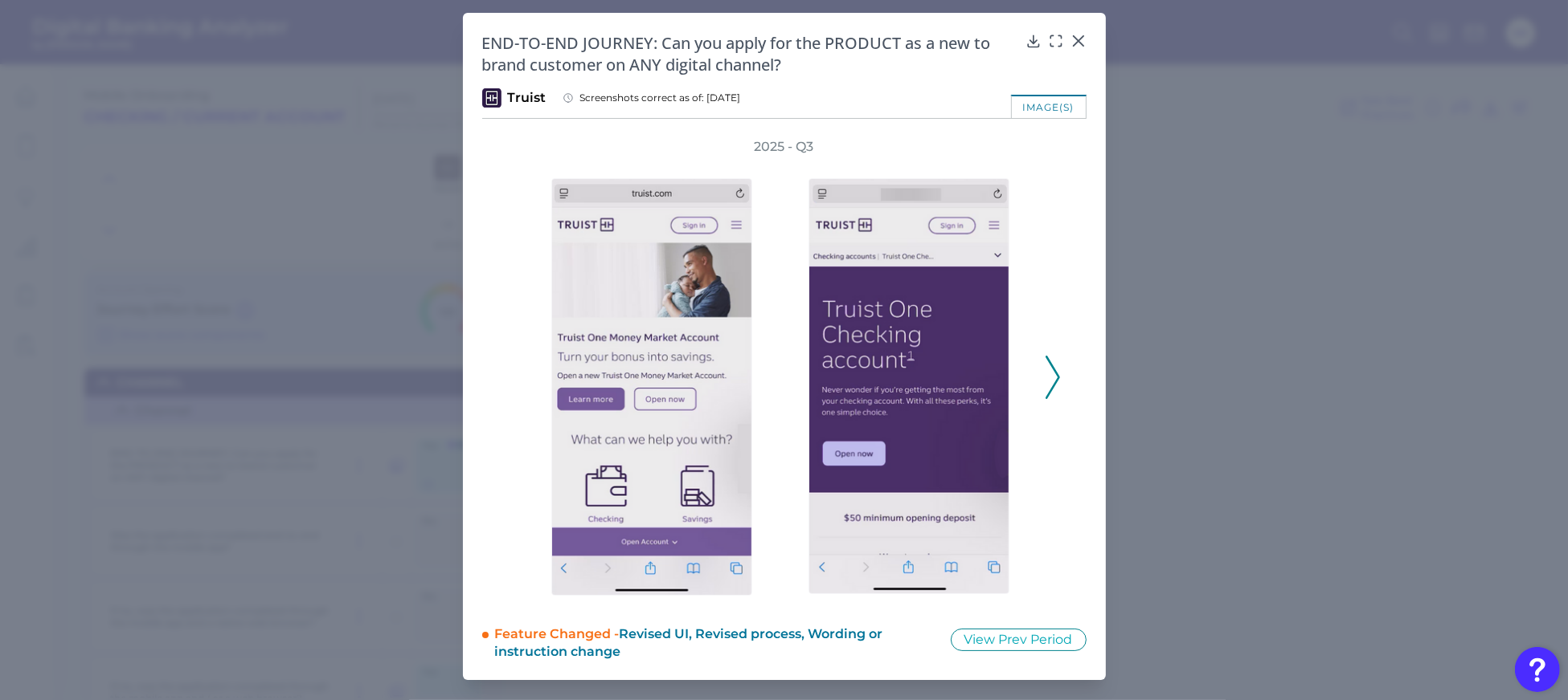
click at [1058, 372] on icon at bounding box center [1052, 377] width 14 height 43
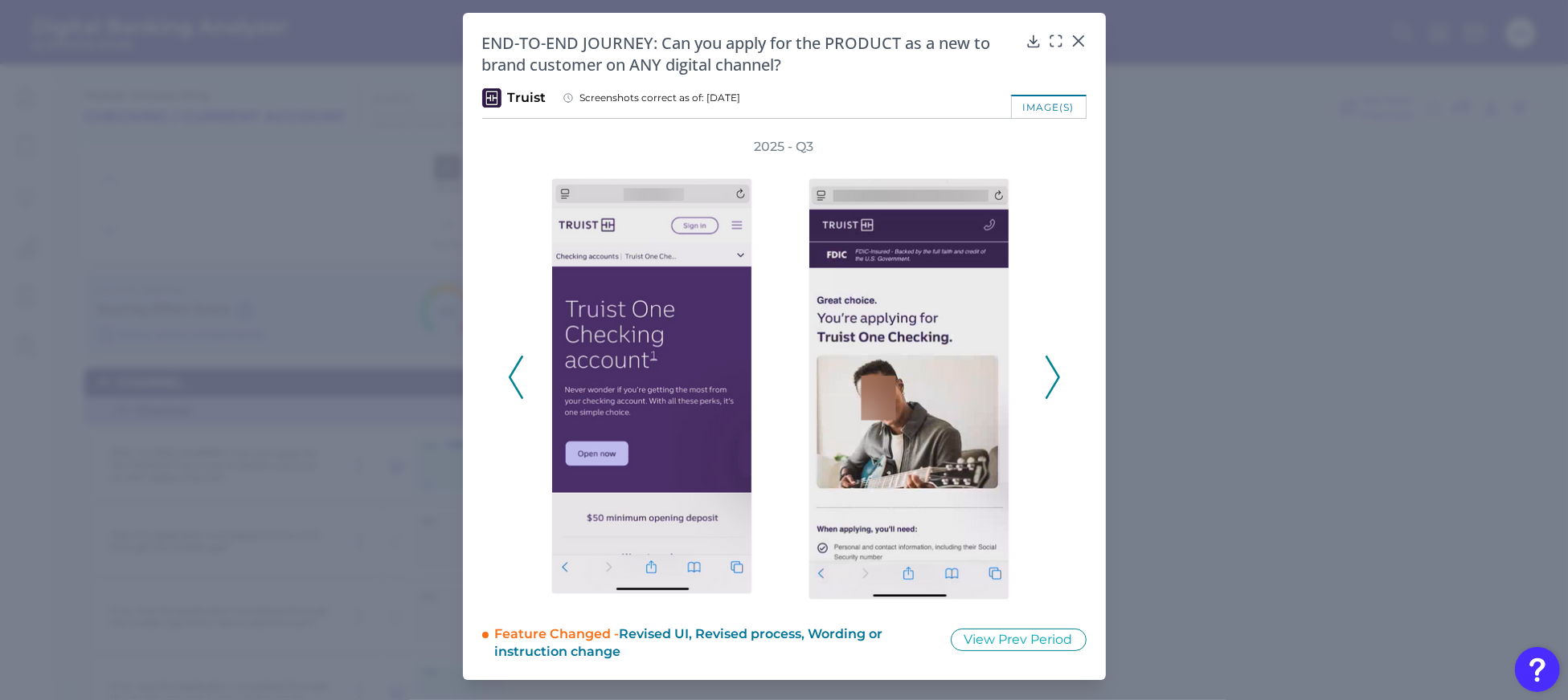
click at [1058, 372] on icon at bounding box center [1052, 377] width 14 height 43
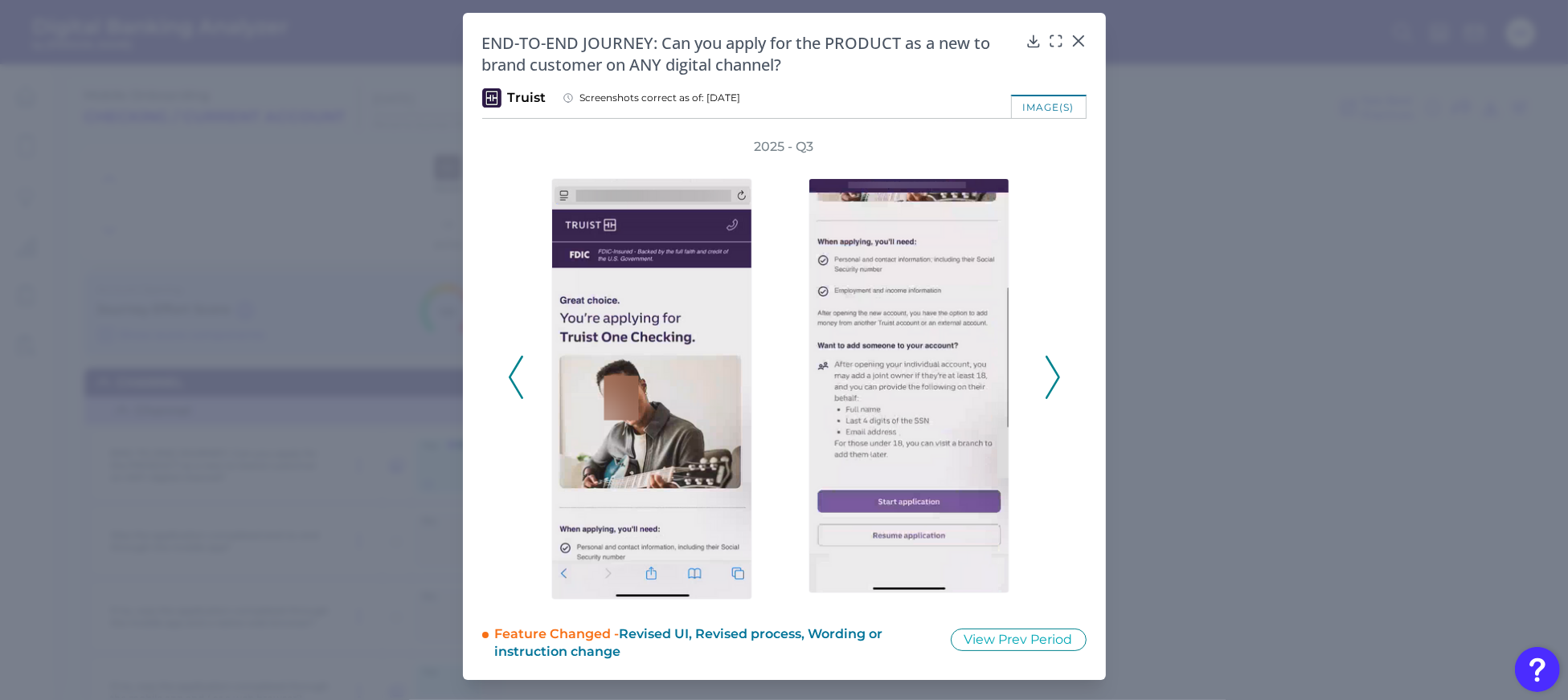
click at [1058, 372] on icon at bounding box center [1052, 377] width 14 height 43
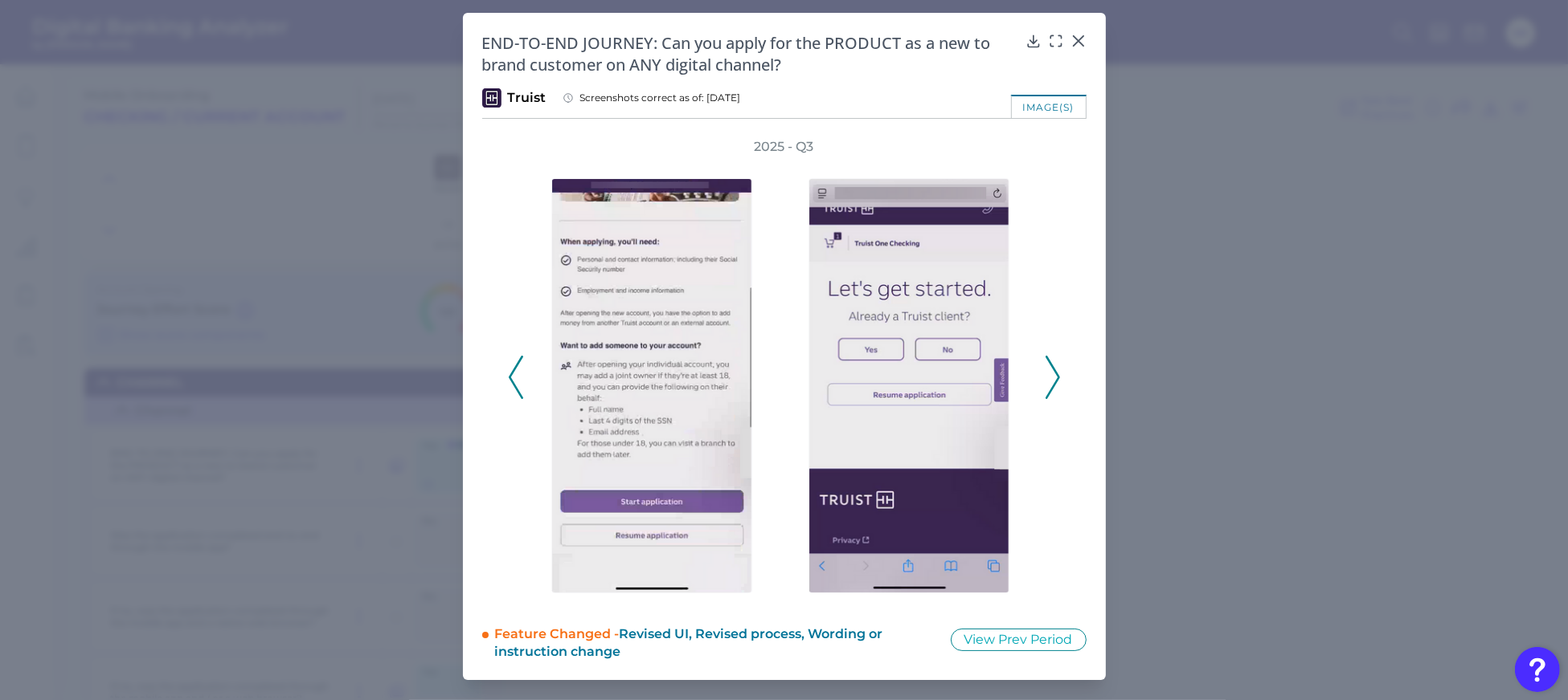
click at [1058, 372] on icon at bounding box center [1052, 377] width 14 height 43
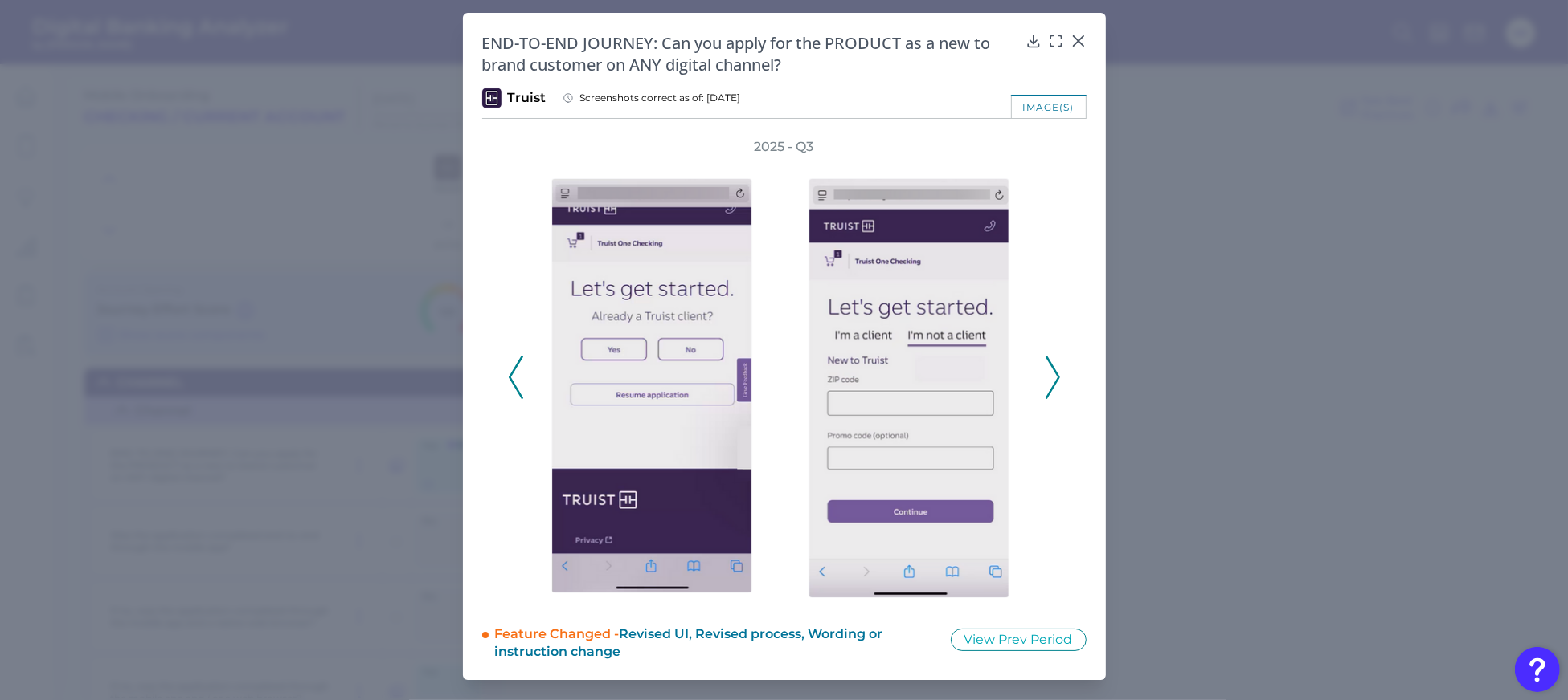
click at [1058, 372] on icon at bounding box center [1052, 377] width 14 height 43
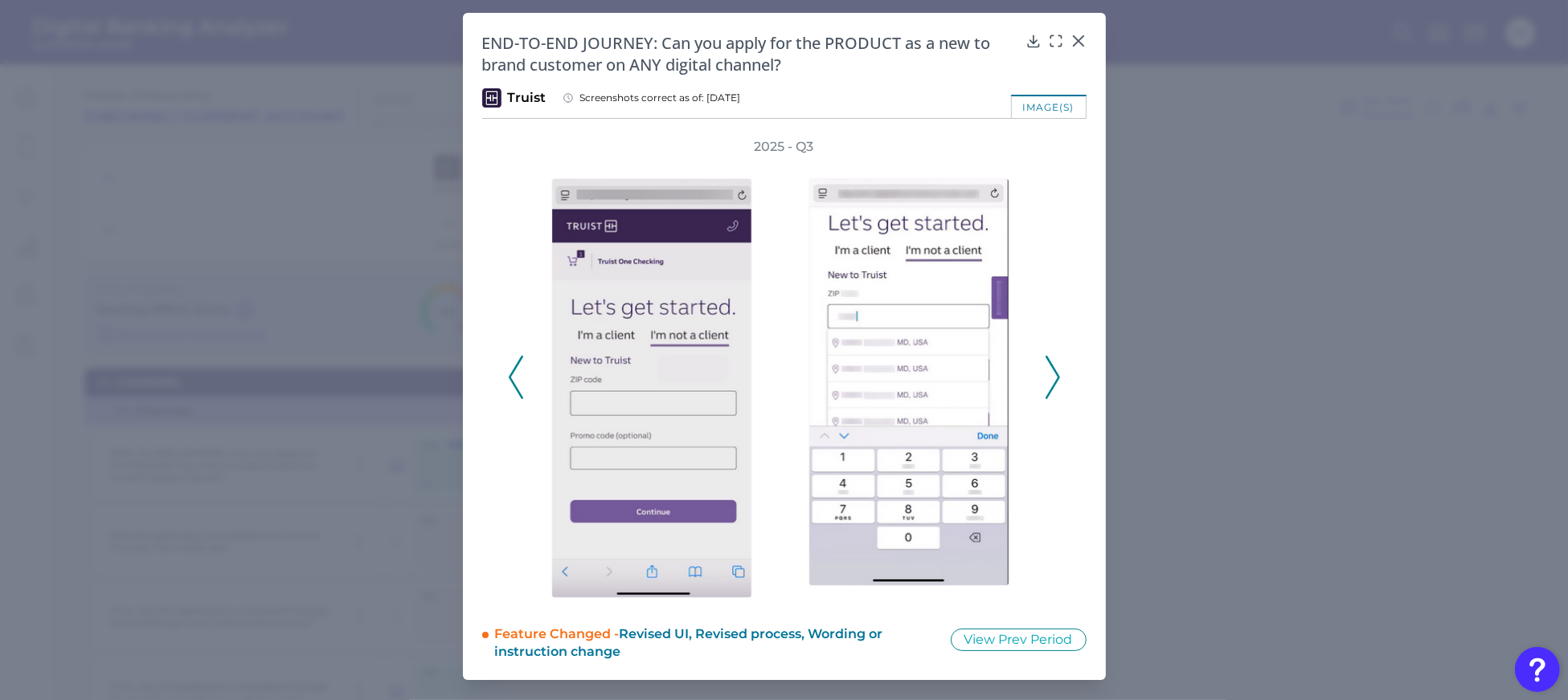
click at [1058, 372] on icon at bounding box center [1052, 377] width 14 height 43
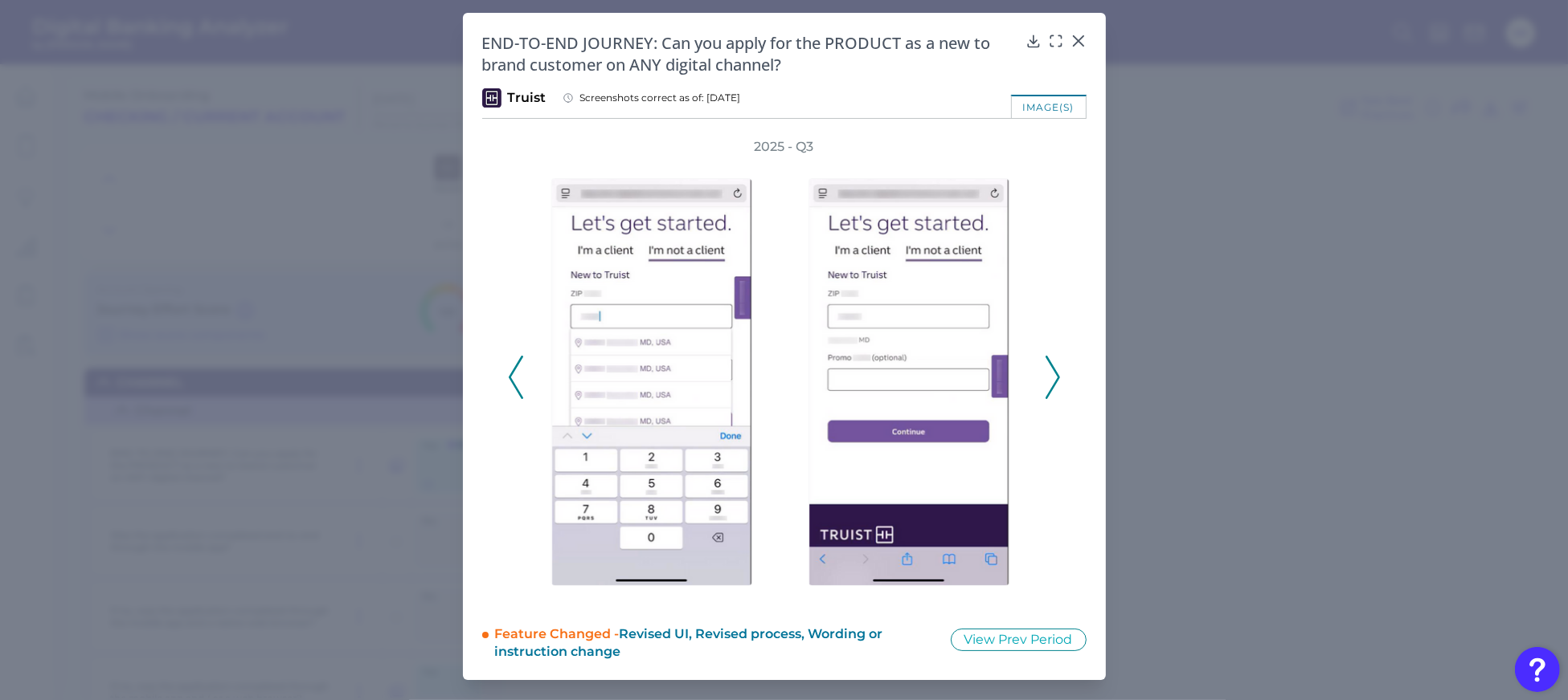
click at [1058, 372] on icon at bounding box center [1052, 377] width 14 height 43
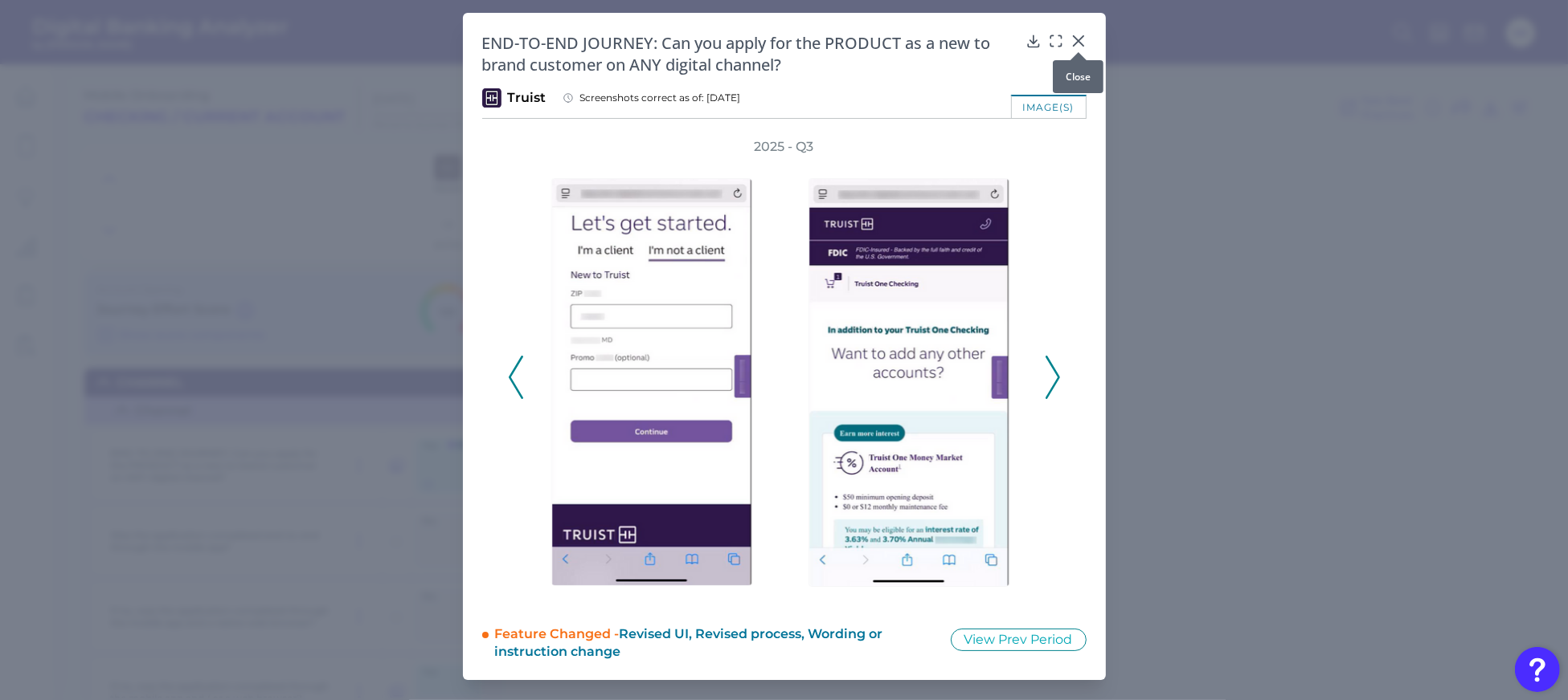
click at [1078, 44] on div at bounding box center [1078, 52] width 16 height 16
click at [1071, 40] on icon at bounding box center [1078, 40] width 16 height 16
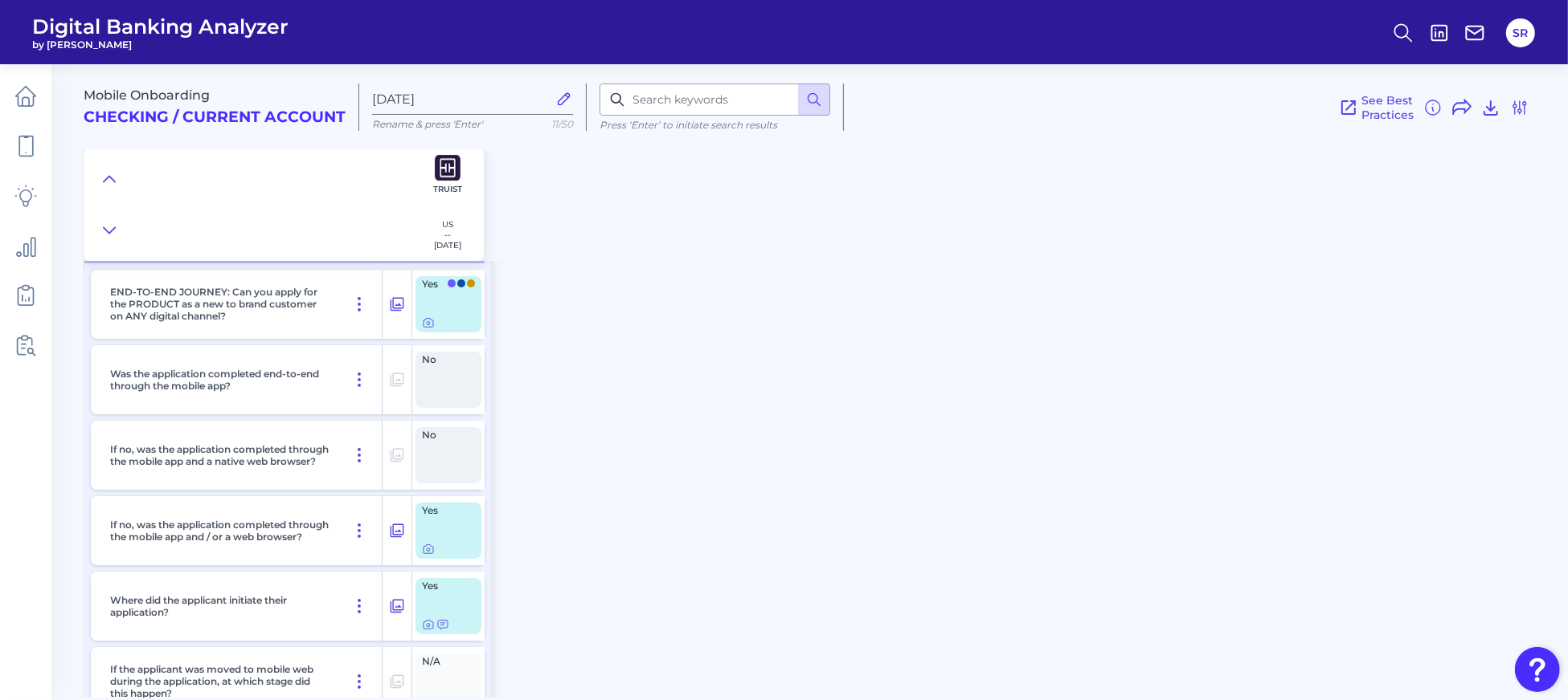
scroll to position [213, 0]
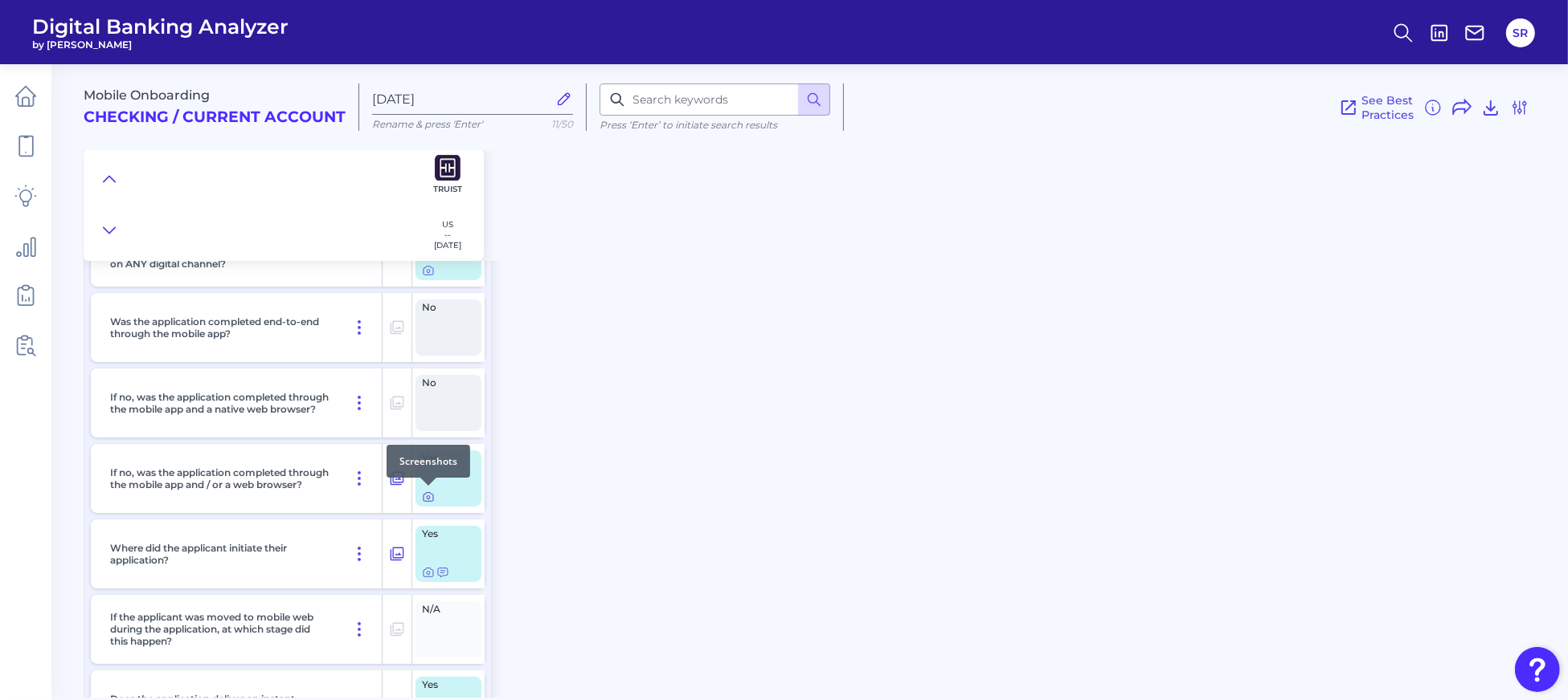
click at [427, 496] on icon at bounding box center [428, 497] width 3 height 3
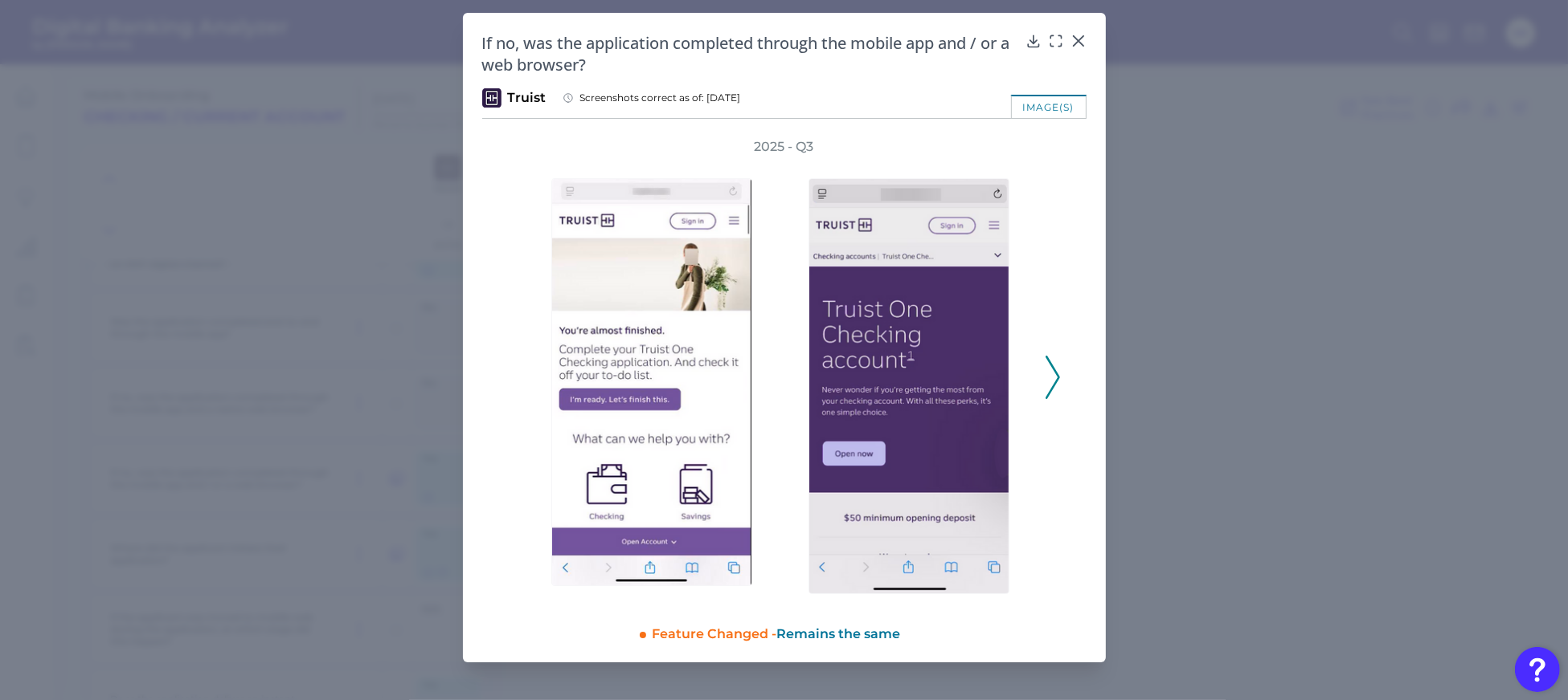
click at [1057, 369] on icon at bounding box center [1052, 377] width 14 height 43
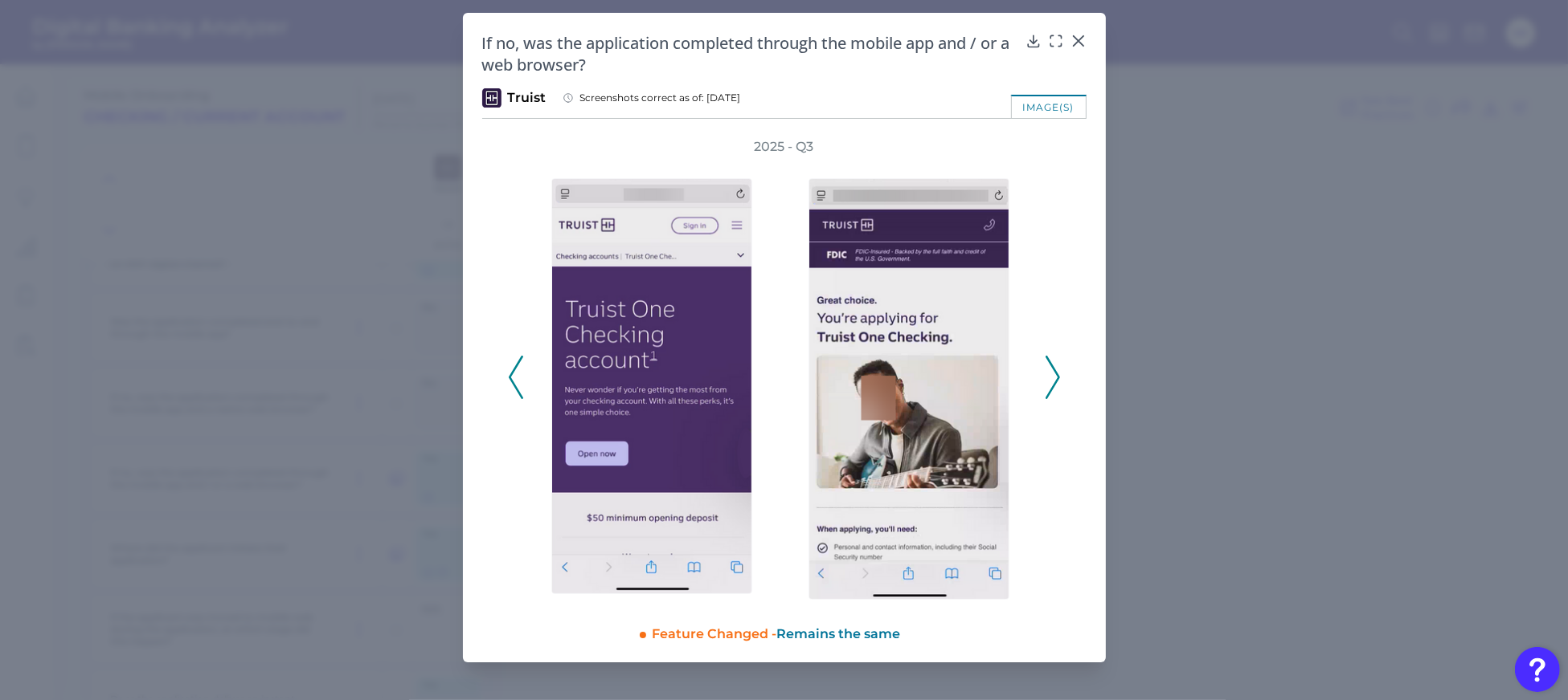
click at [1068, 43] on div "If no, was the application completed through the mobile app and / or a web brow…" at bounding box center [784, 53] width 604 height 43
click at [1076, 39] on icon at bounding box center [1077, 41] width 10 height 10
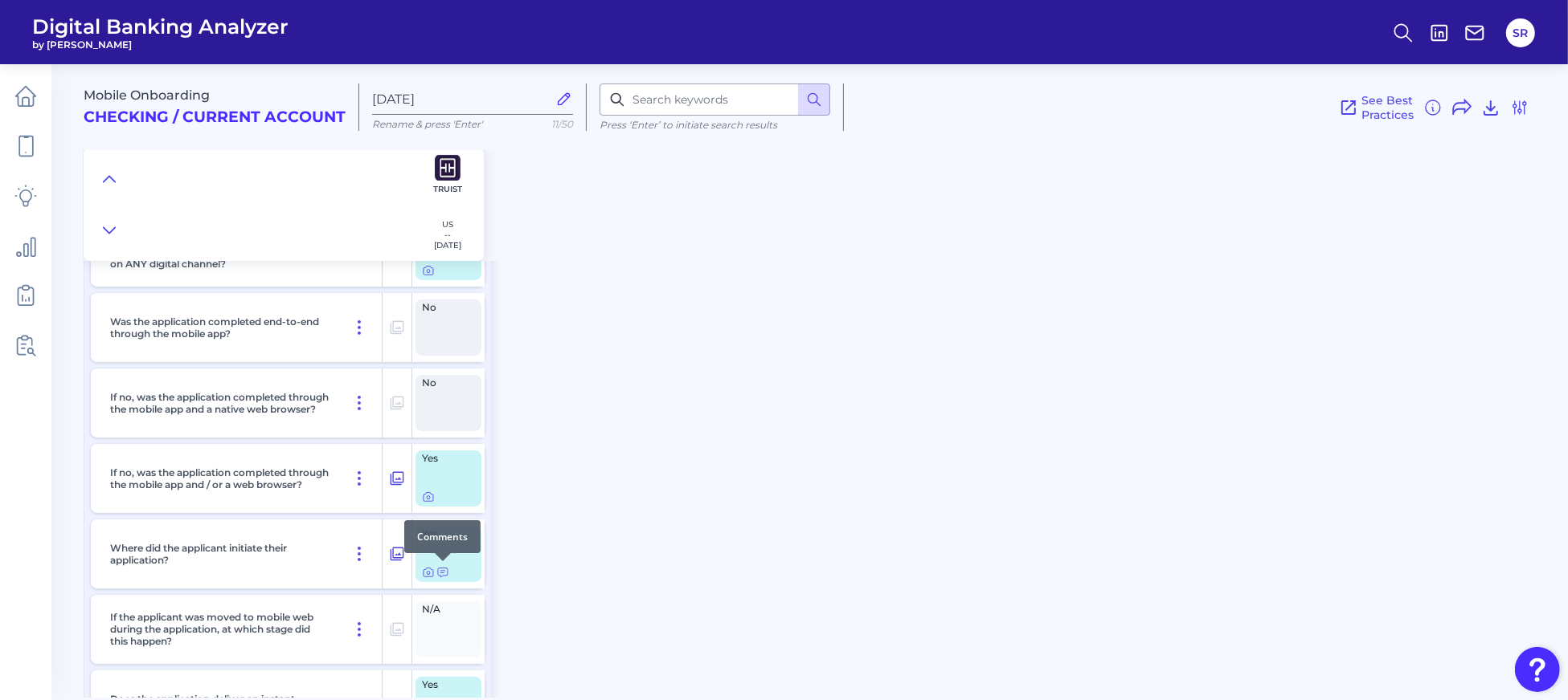
click at [440, 568] on icon at bounding box center [443, 572] width 13 height 12
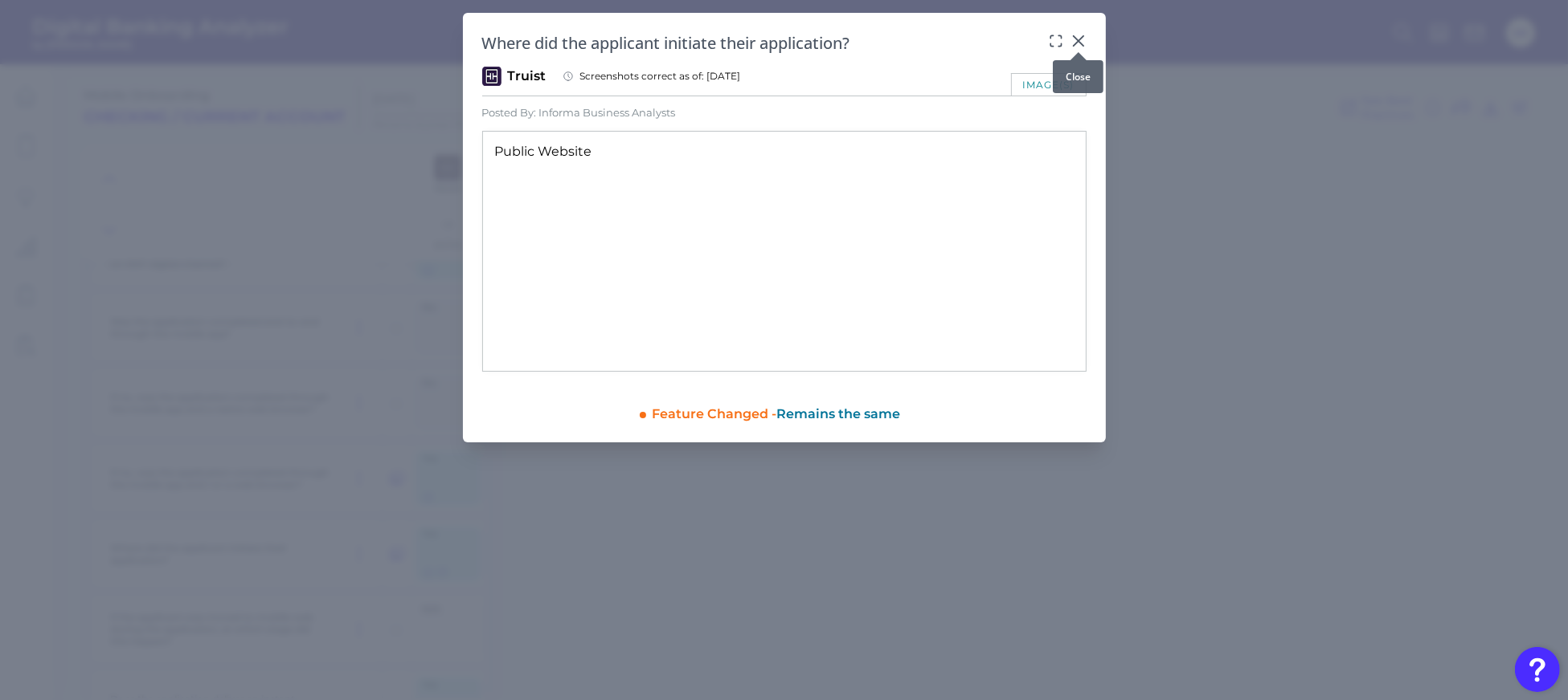
click at [1080, 41] on icon at bounding box center [1078, 40] width 16 height 16
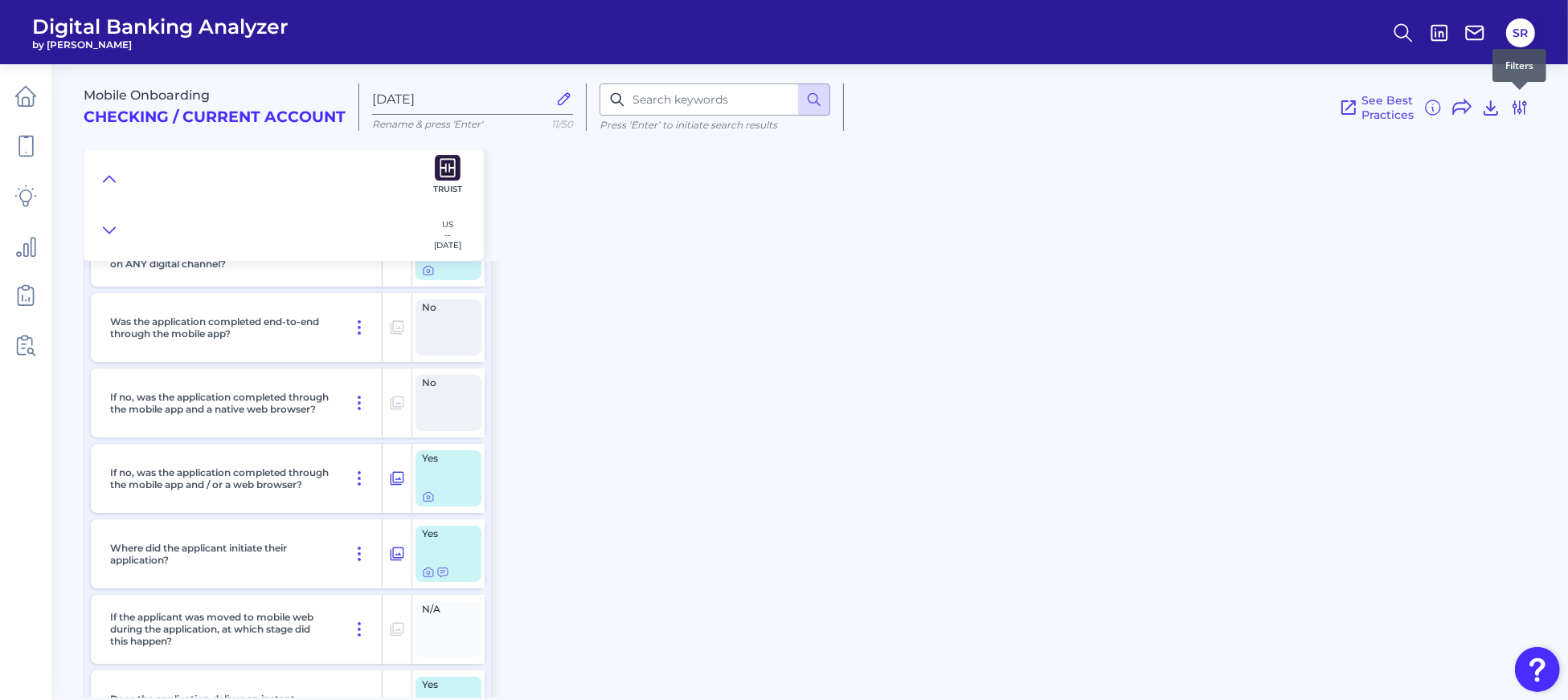
click at [1517, 108] on icon at bounding box center [1519, 108] width 19 height 19
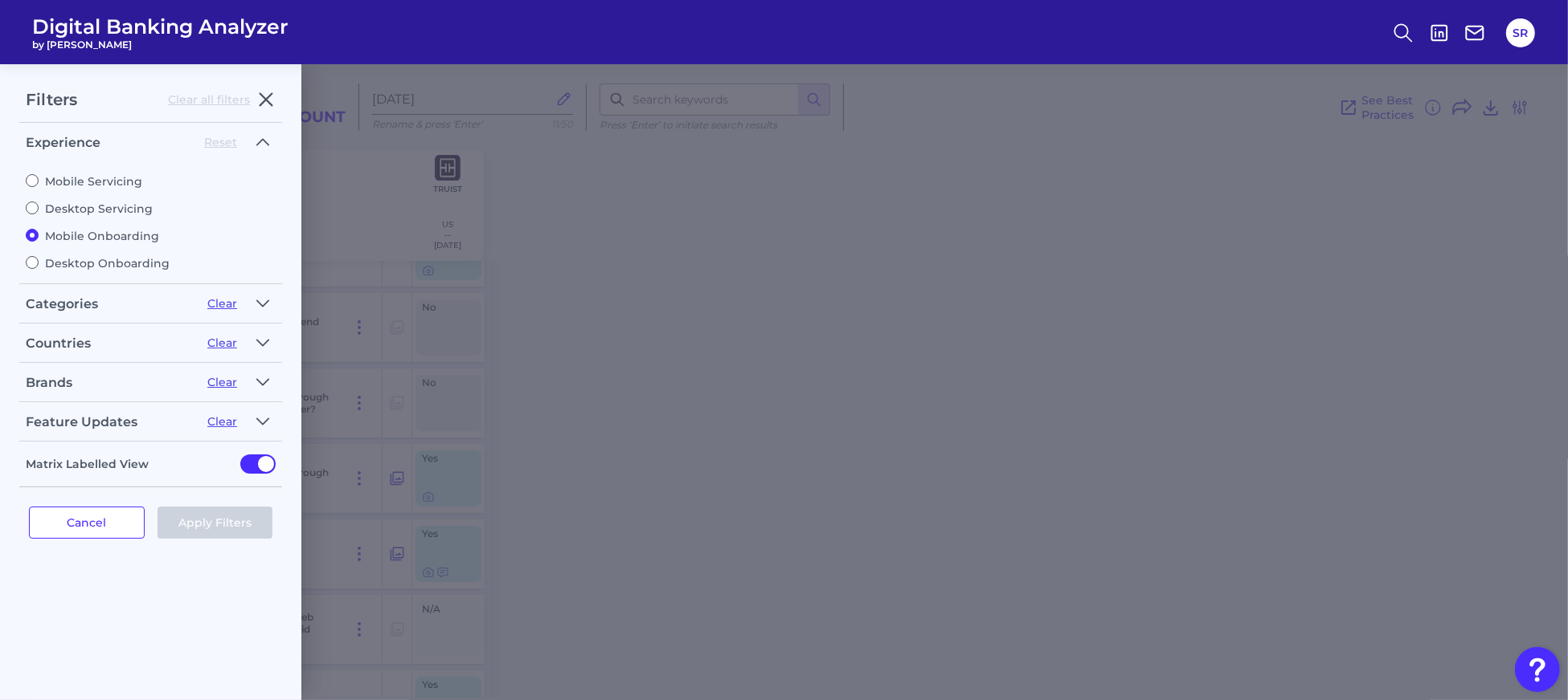
click at [84, 181] on label "Mobile Servicing" at bounding box center [151, 181] width 250 height 14
click at [38, 181] on input "Mobile Servicing" at bounding box center [32, 180] width 13 height 12
radio input "true"
radio input "false"
click at [217, 521] on button "Apply Filters" at bounding box center [215, 522] width 115 height 32
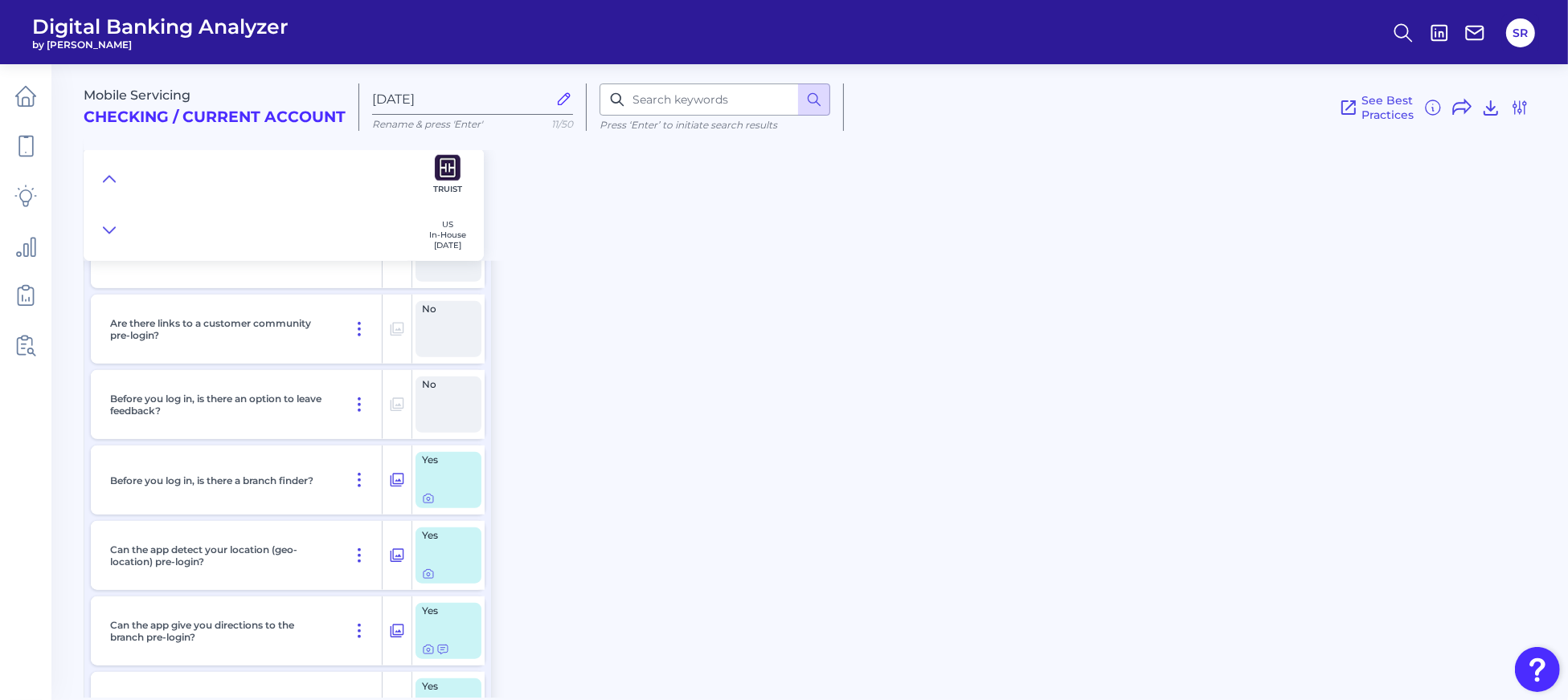
scroll to position [1713, 0]
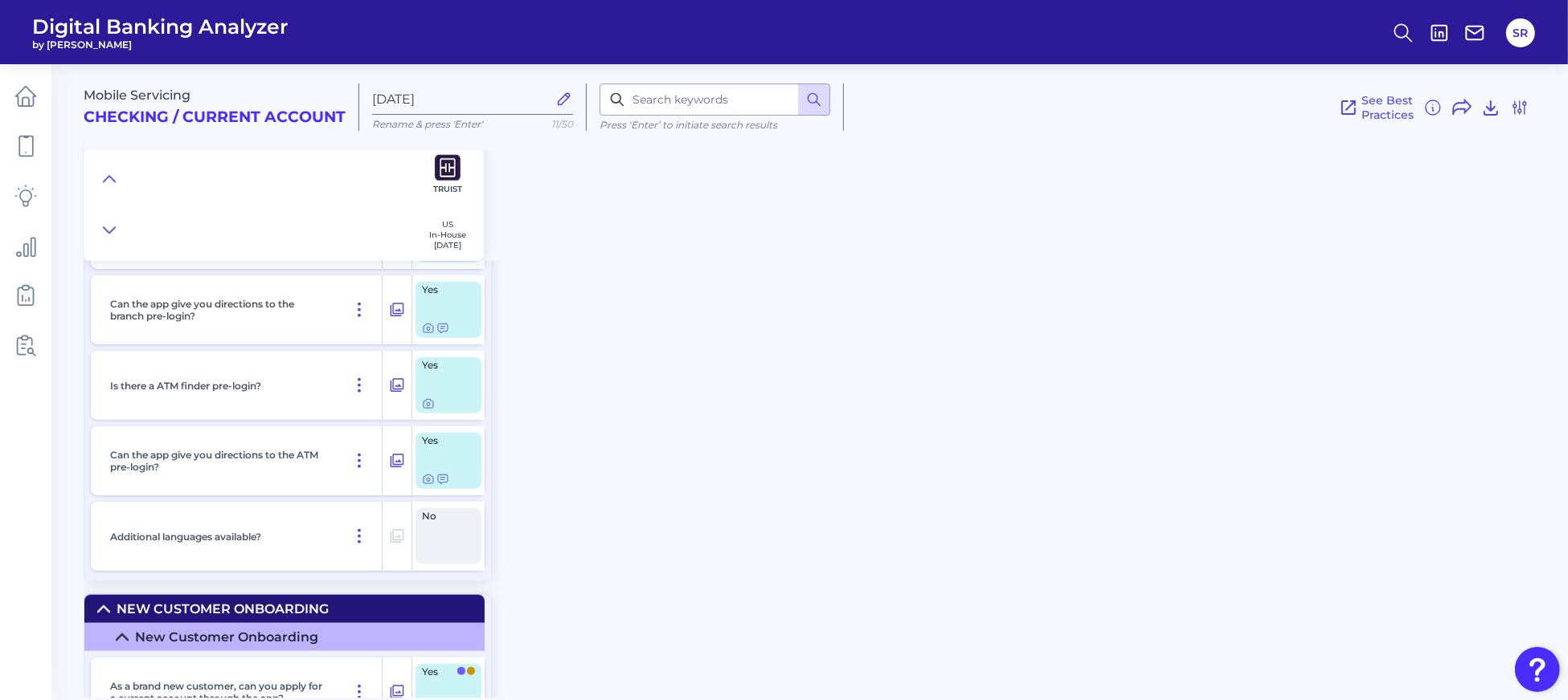
click at [81, 360] on main "Mobile Servicing Checking / Current Account [DATE] Rename & press 'Enter' 11/50…" at bounding box center [784, 350] width 1568 height 700
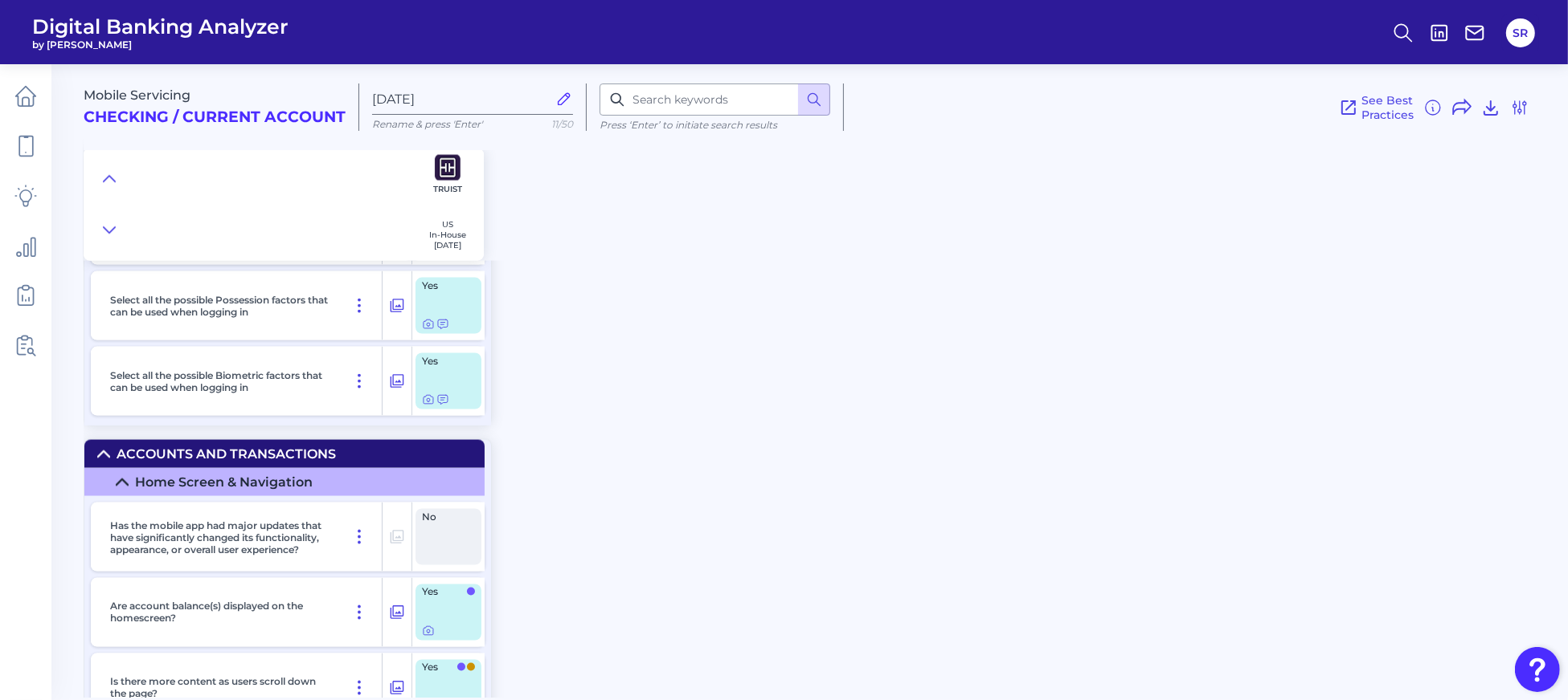
scroll to position [2891, 0]
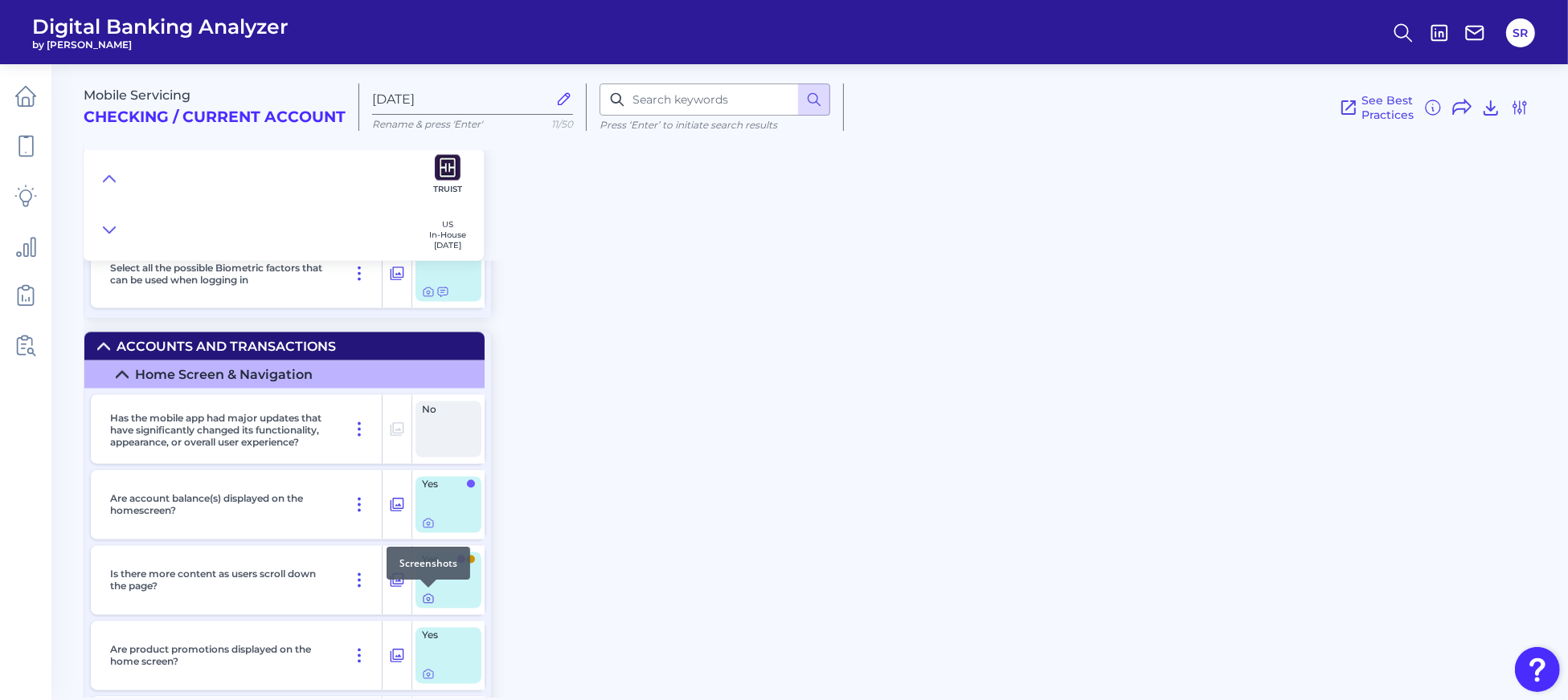
click at [427, 596] on icon at bounding box center [427, 598] width 13 height 12
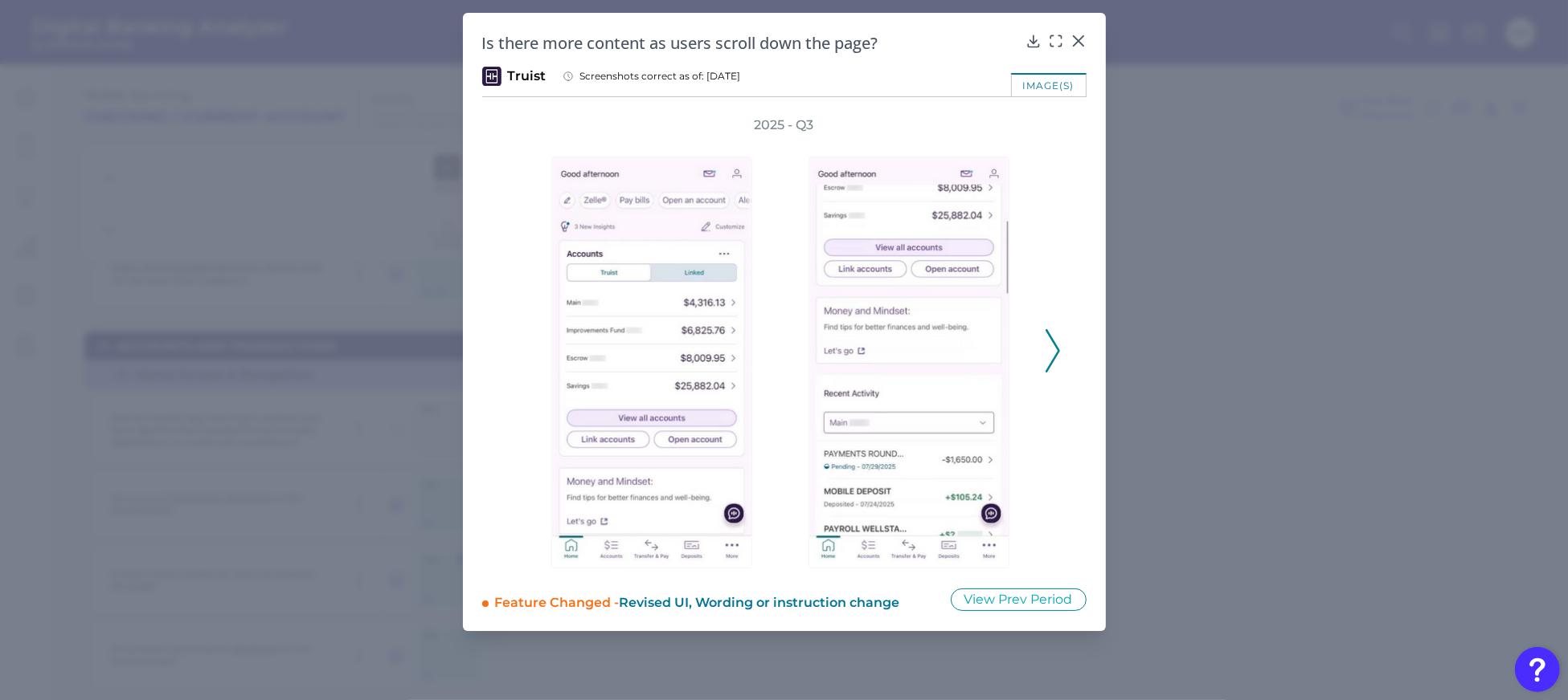
click at [1050, 355] on icon at bounding box center [1052, 350] width 14 height 43
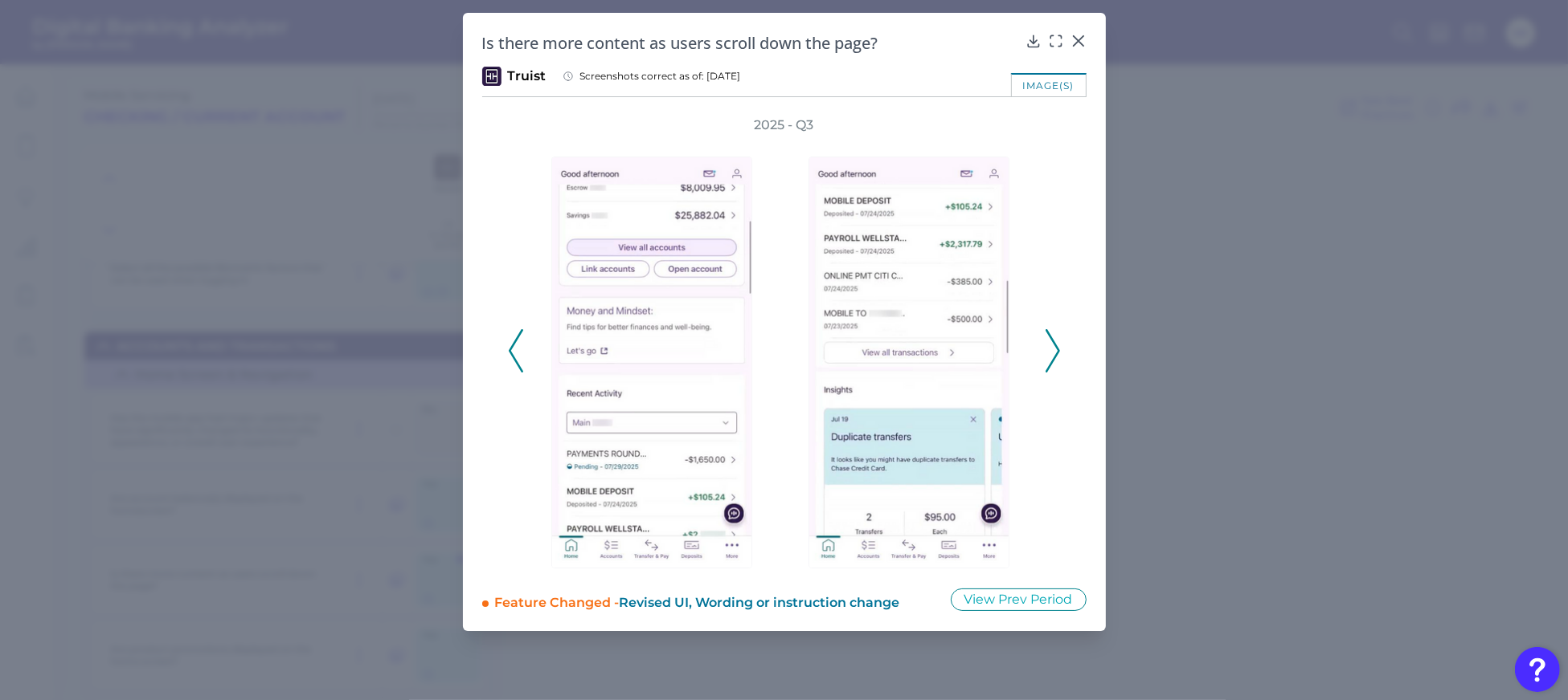
click at [1050, 354] on icon at bounding box center [1052, 350] width 14 height 43
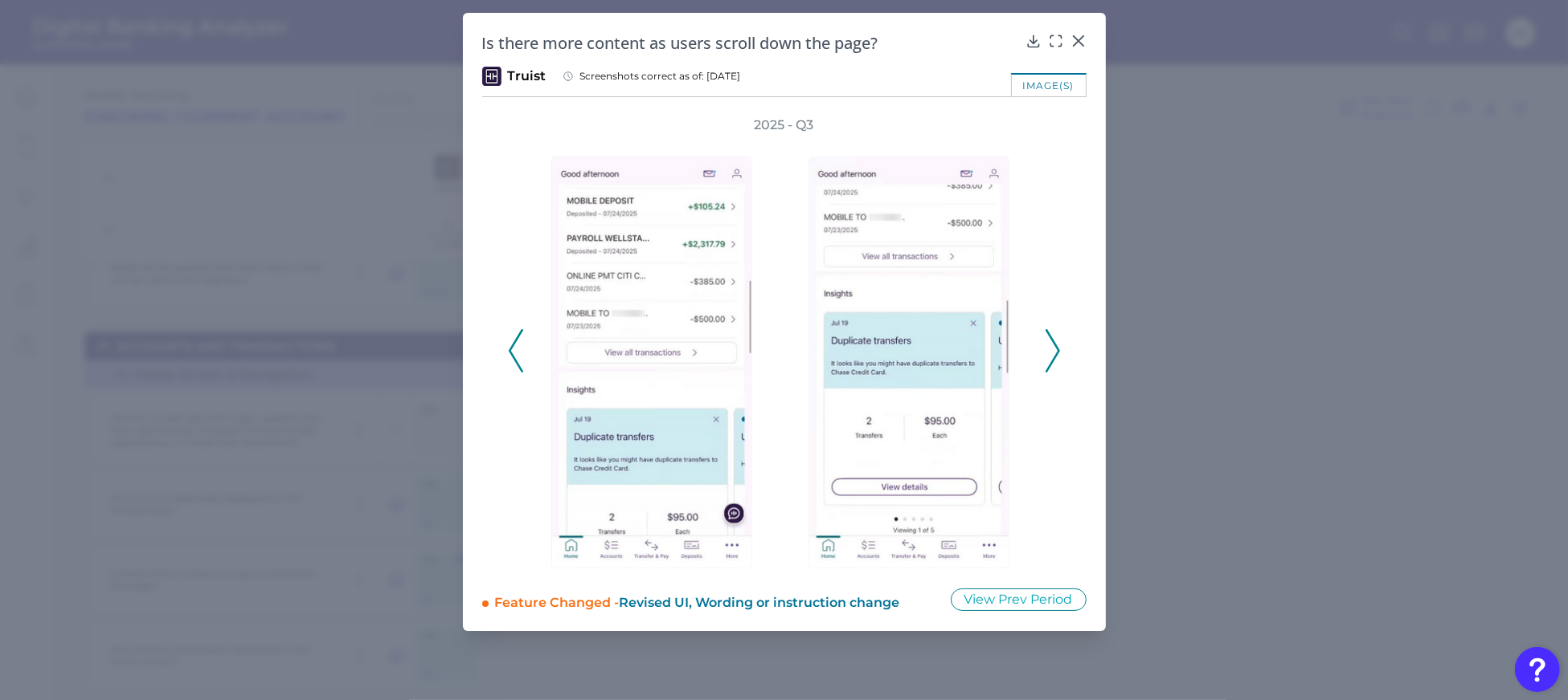
click at [1050, 354] on icon at bounding box center [1052, 350] width 14 height 43
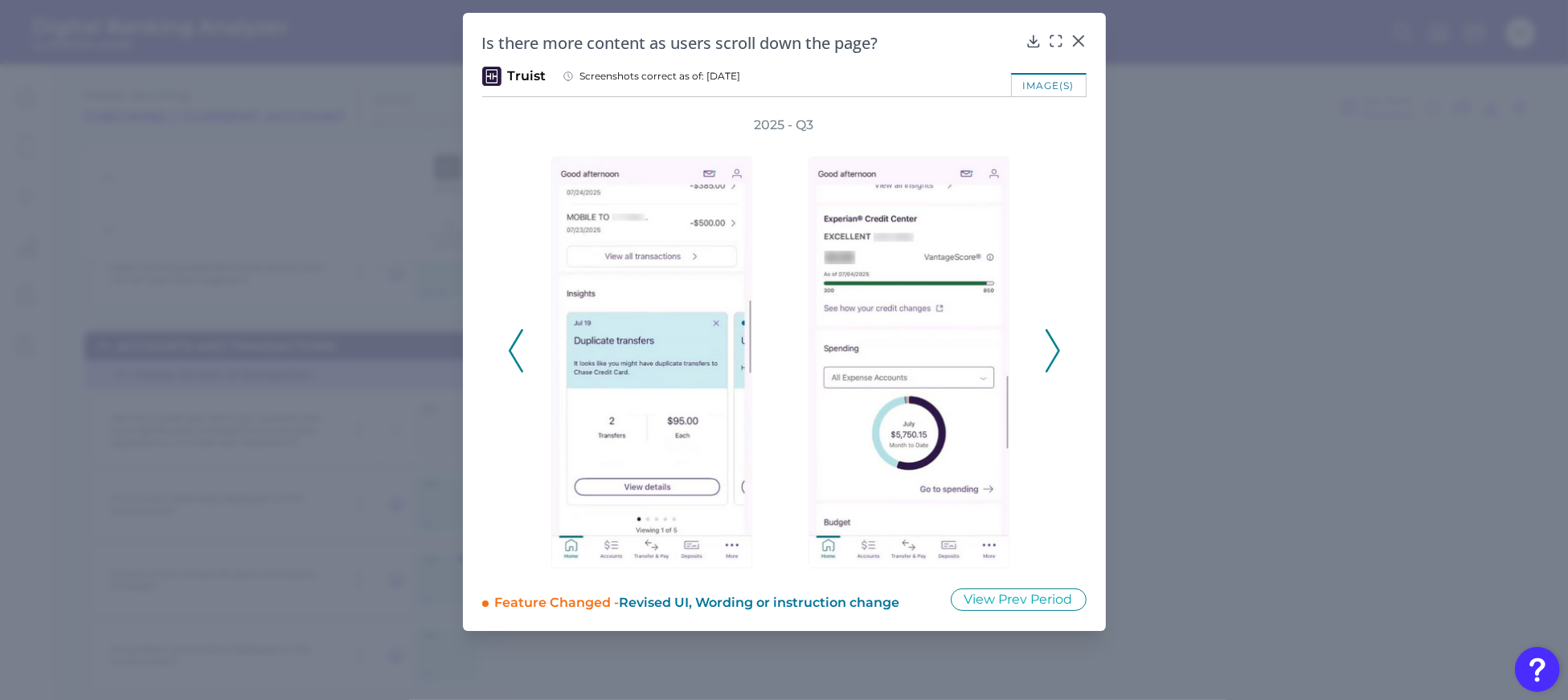
click at [1050, 354] on icon at bounding box center [1052, 350] width 14 height 43
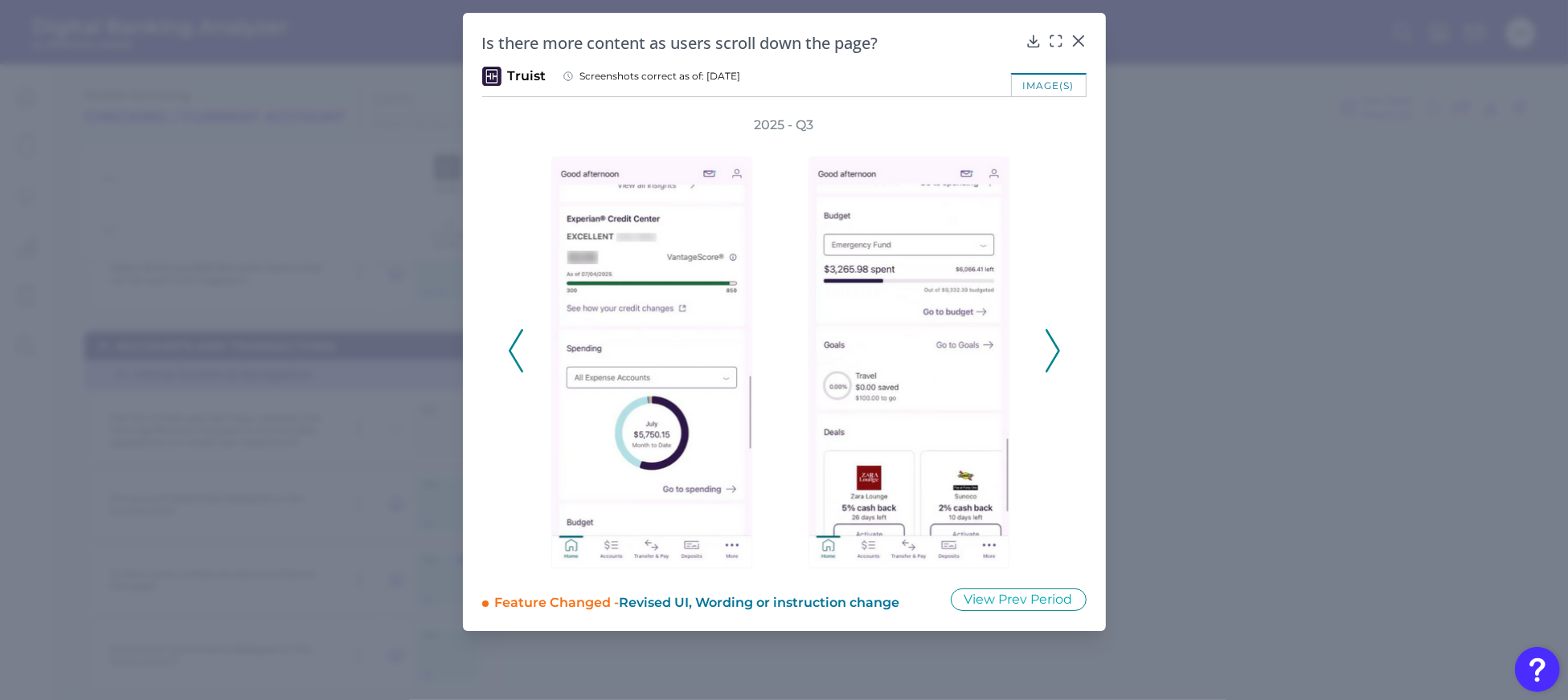
click at [1050, 354] on icon at bounding box center [1052, 350] width 14 height 43
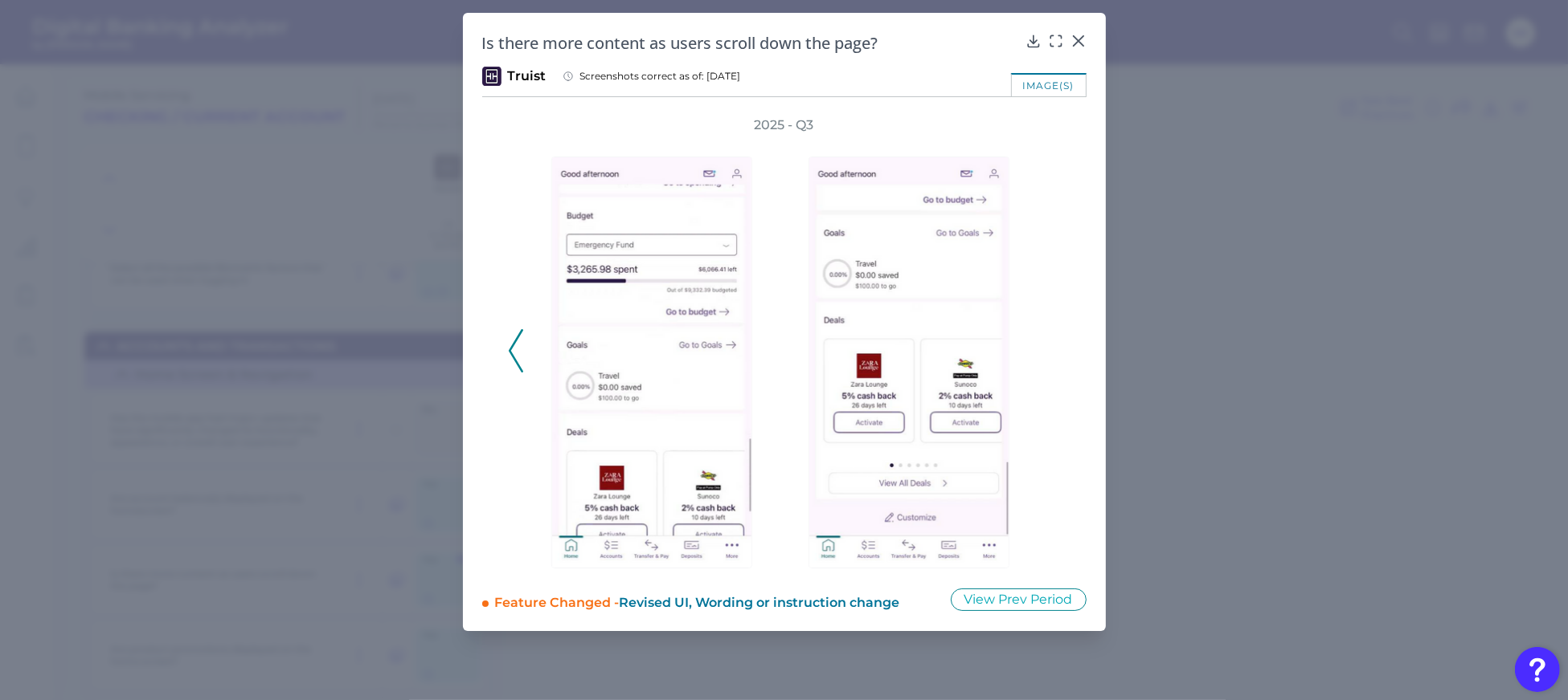
click at [1050, 354] on div "2025 - Q3" at bounding box center [784, 342] width 553 height 452
click at [518, 359] on icon at bounding box center [516, 350] width 14 height 43
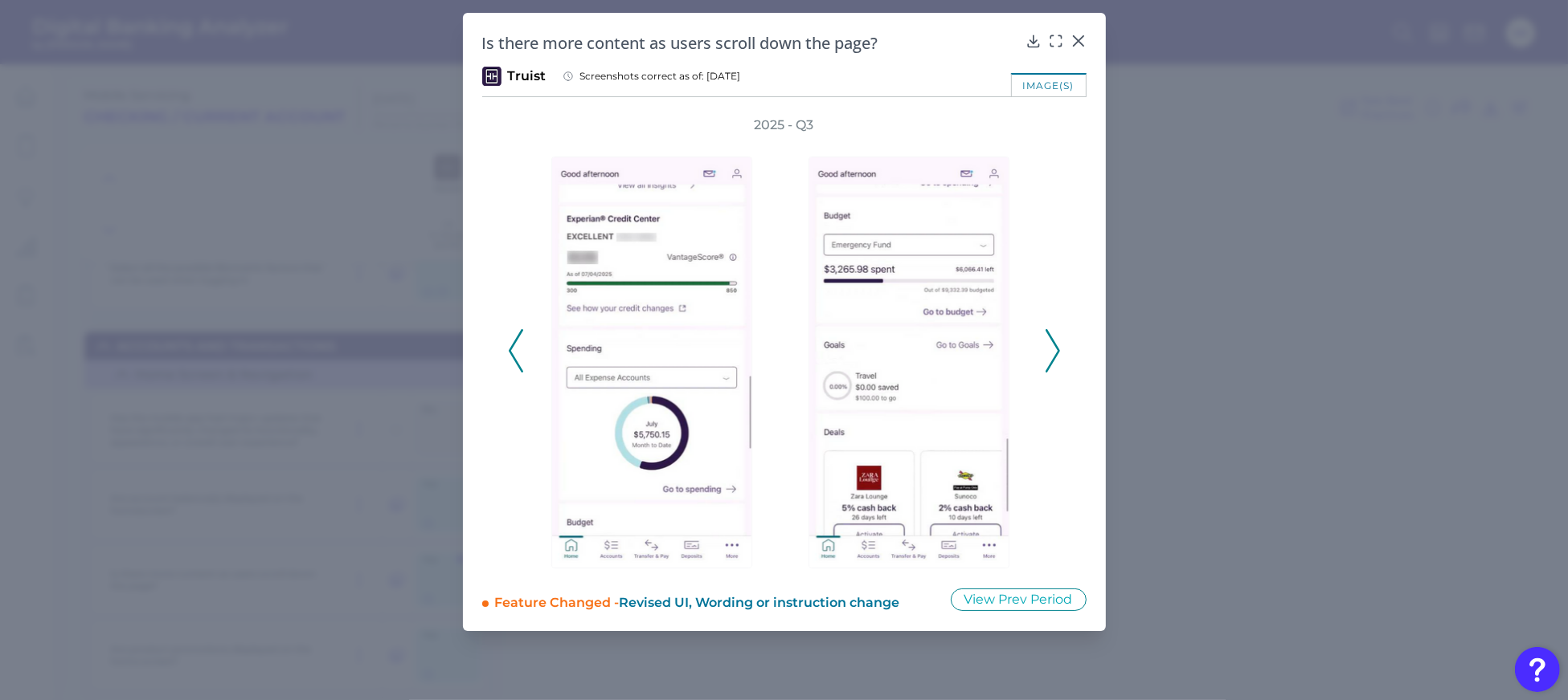
click at [518, 359] on icon at bounding box center [516, 350] width 14 height 43
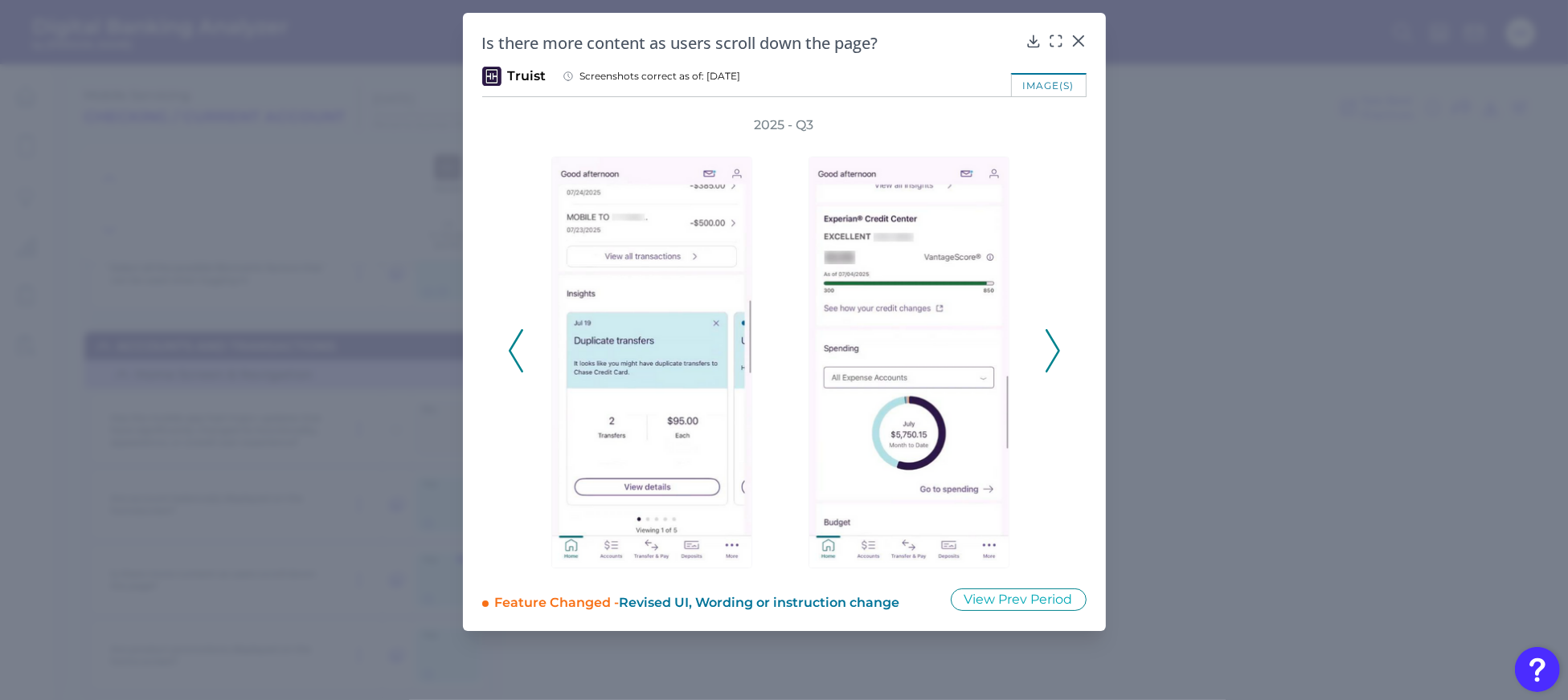
click at [518, 359] on icon at bounding box center [516, 350] width 14 height 43
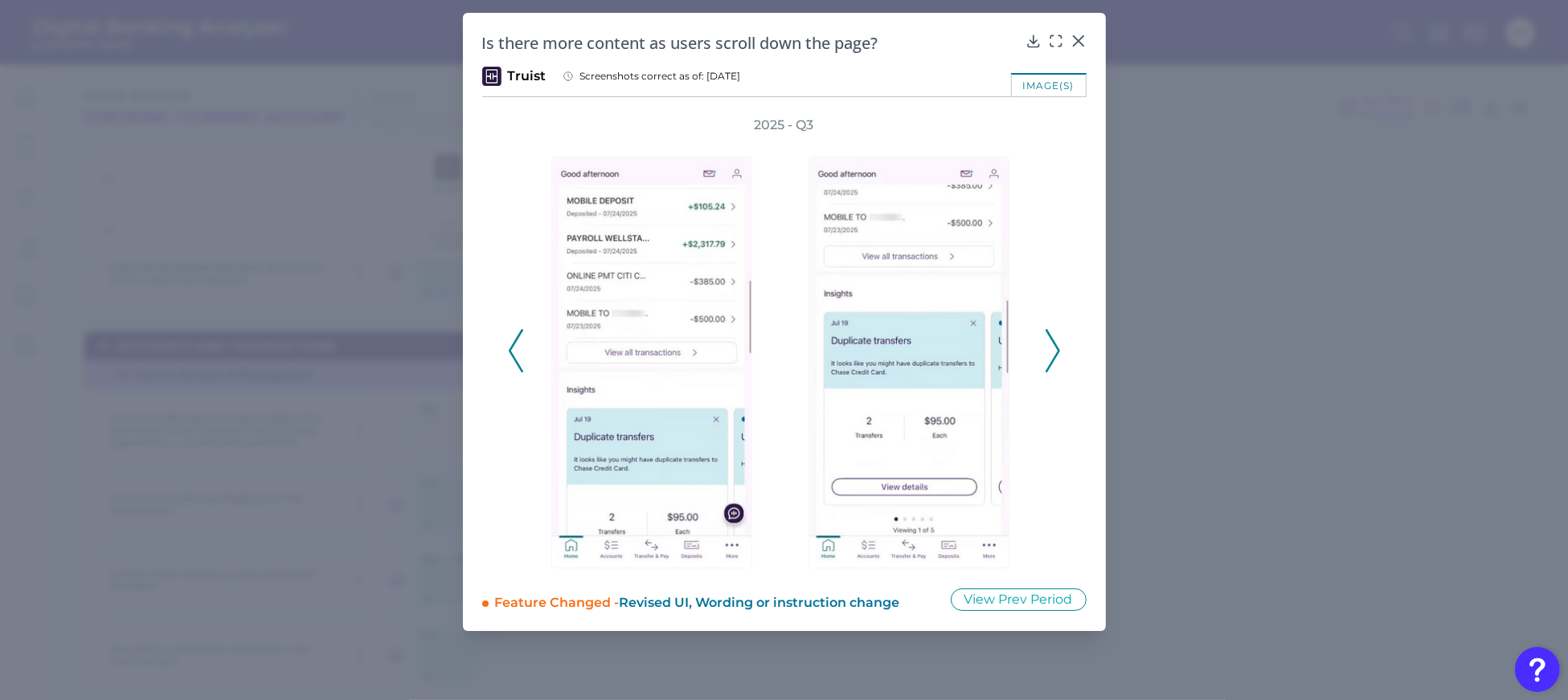
click at [518, 359] on icon at bounding box center [516, 350] width 14 height 43
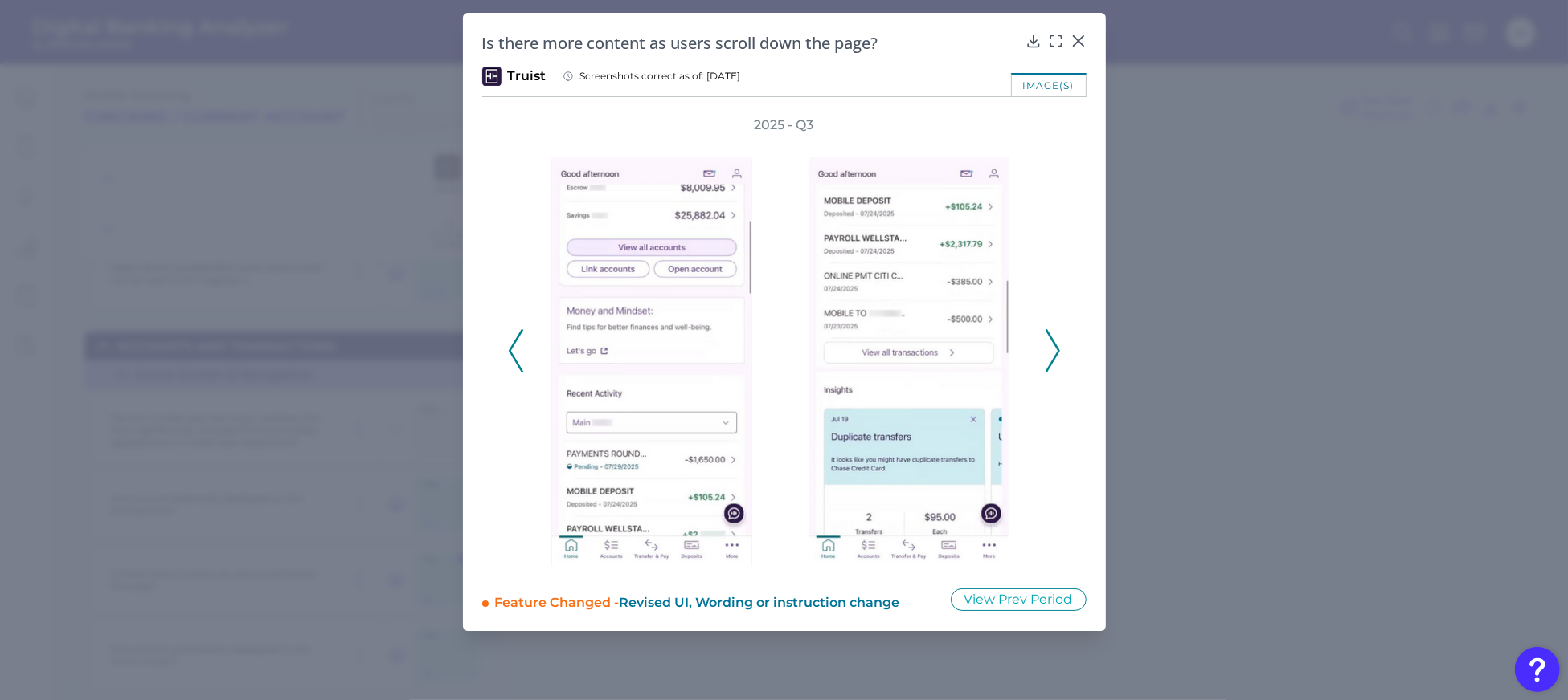
click at [518, 359] on icon at bounding box center [516, 350] width 14 height 43
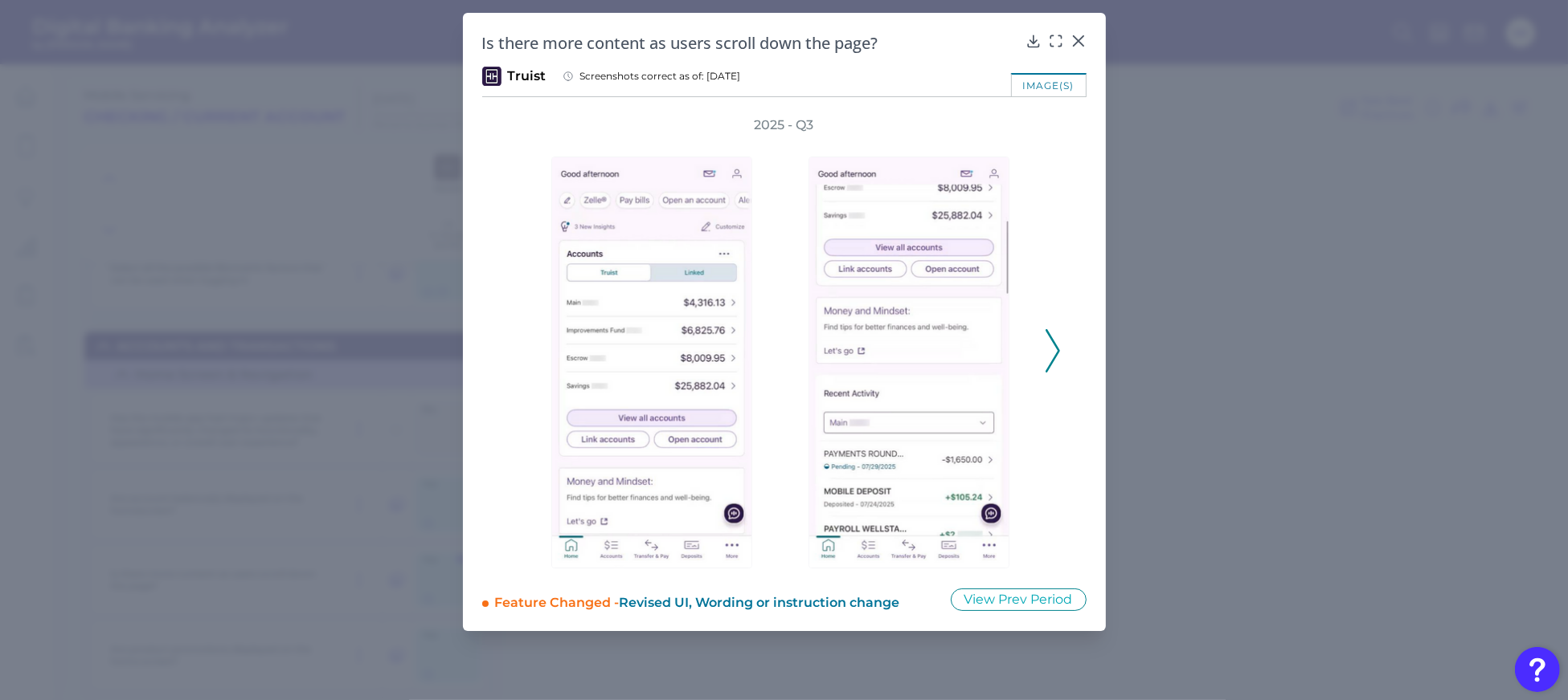
click at [518, 359] on div "2025 - Q3" at bounding box center [784, 342] width 553 height 452
